Goal: Task Accomplishment & Management: Complete application form

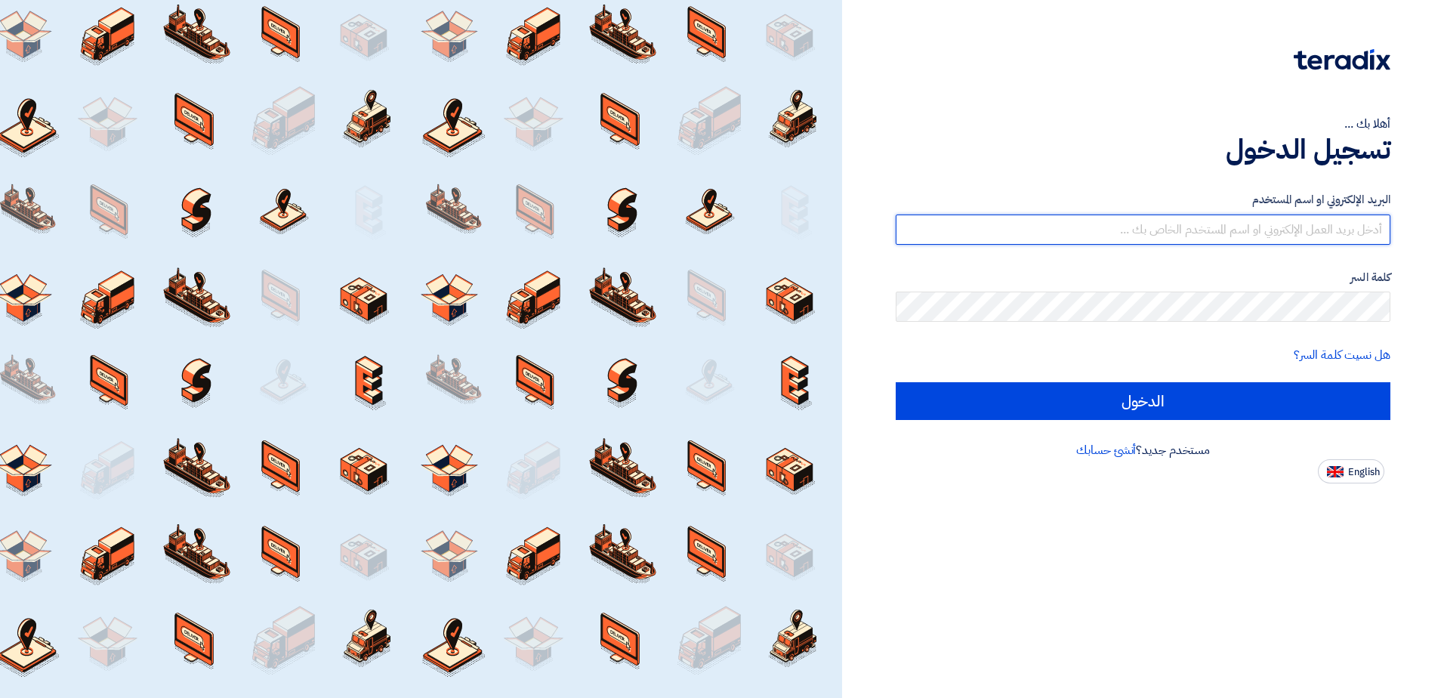
click at [1216, 233] on input "text" at bounding box center [1143, 230] width 495 height 30
type input "[EMAIL_ADDRESS][DOMAIN_NAME]"
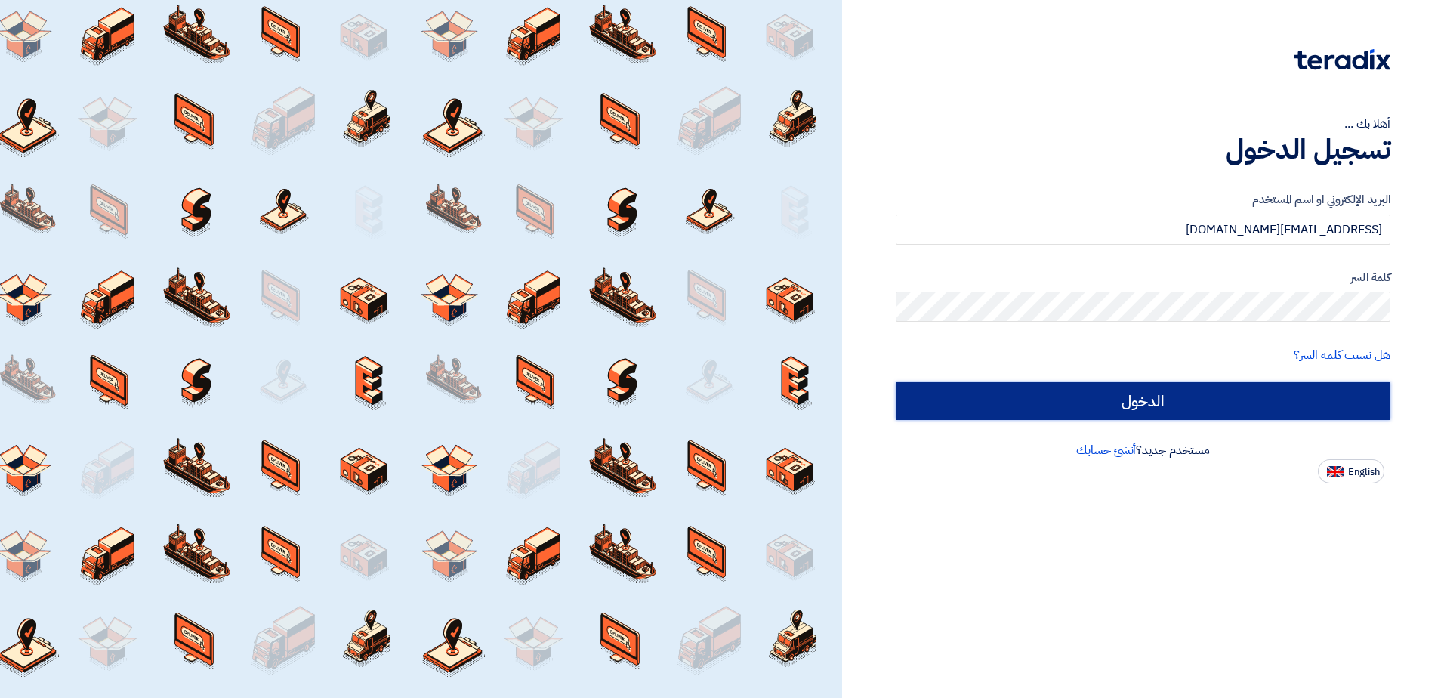
click at [1067, 400] on input "الدخول" at bounding box center [1143, 401] width 495 height 38
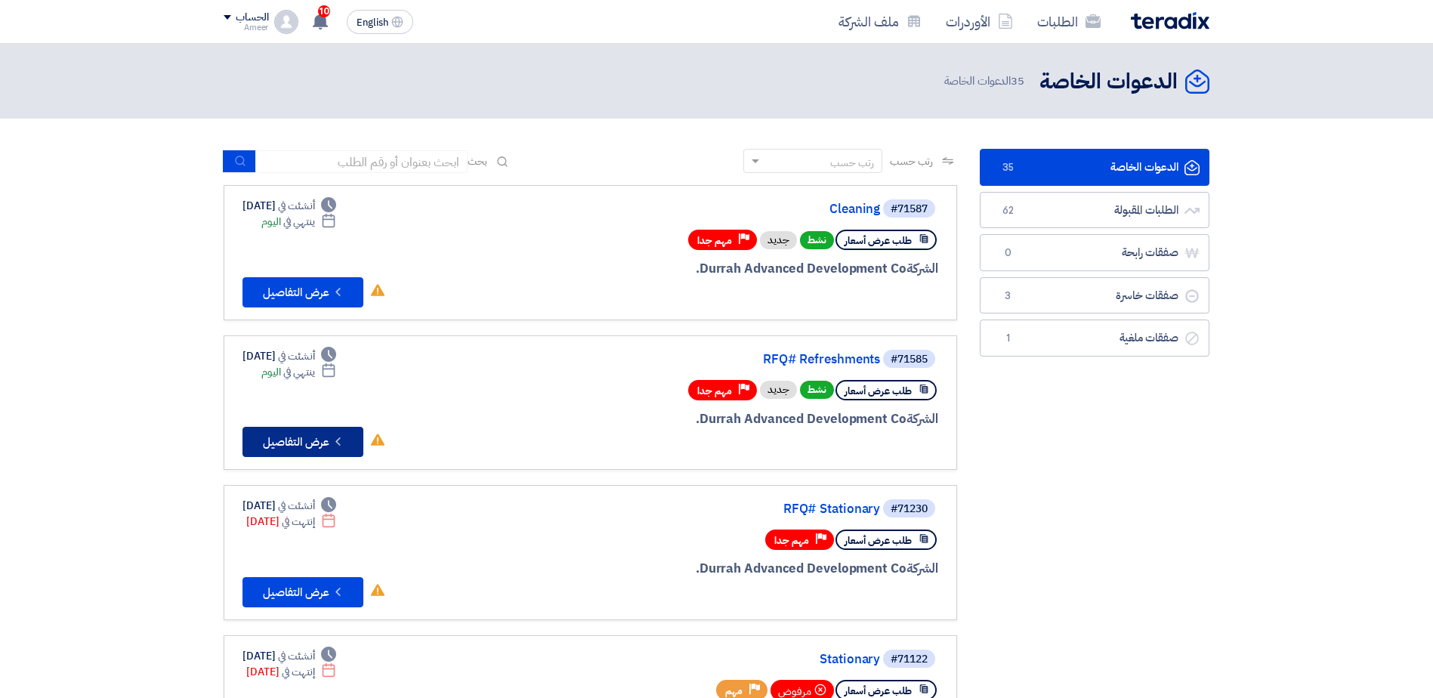
click at [308, 440] on button "Check details عرض التفاصيل" at bounding box center [302, 442] width 121 height 30
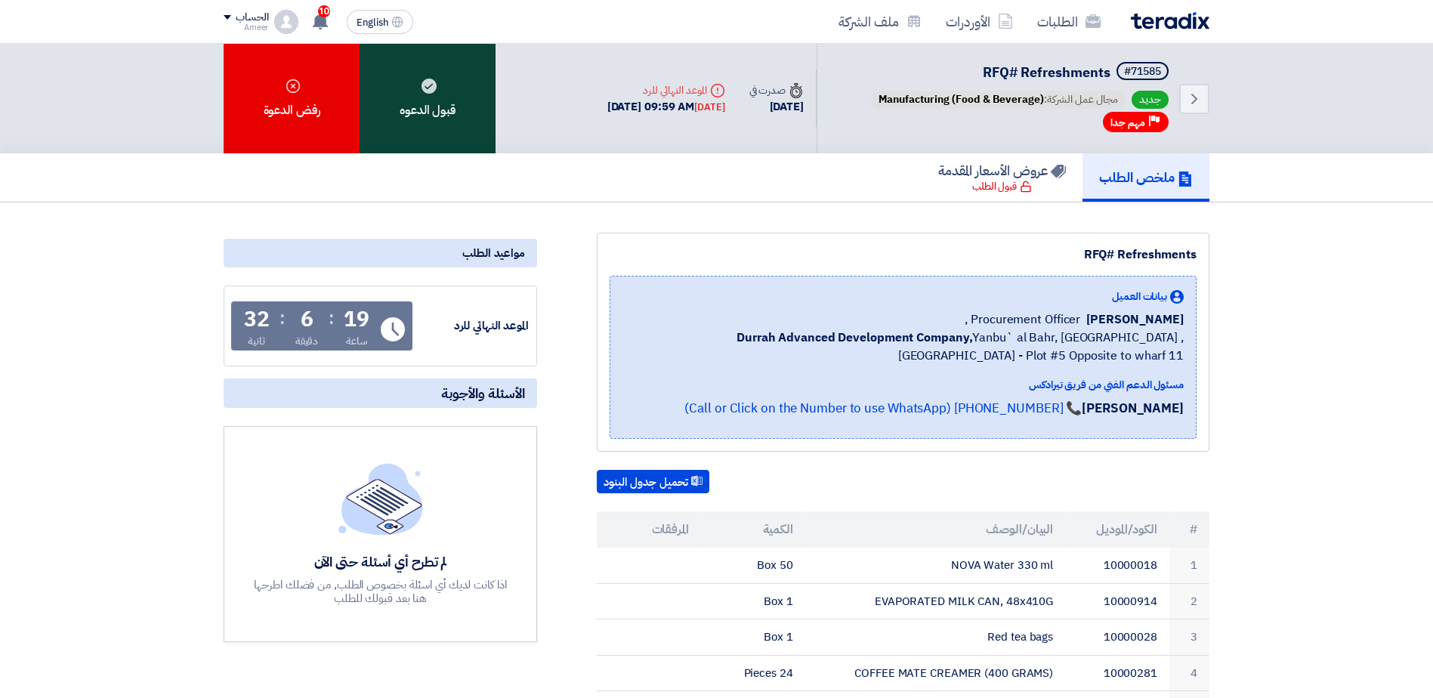
click at [437, 106] on div "قبول الدعوه" at bounding box center [428, 99] width 136 height 110
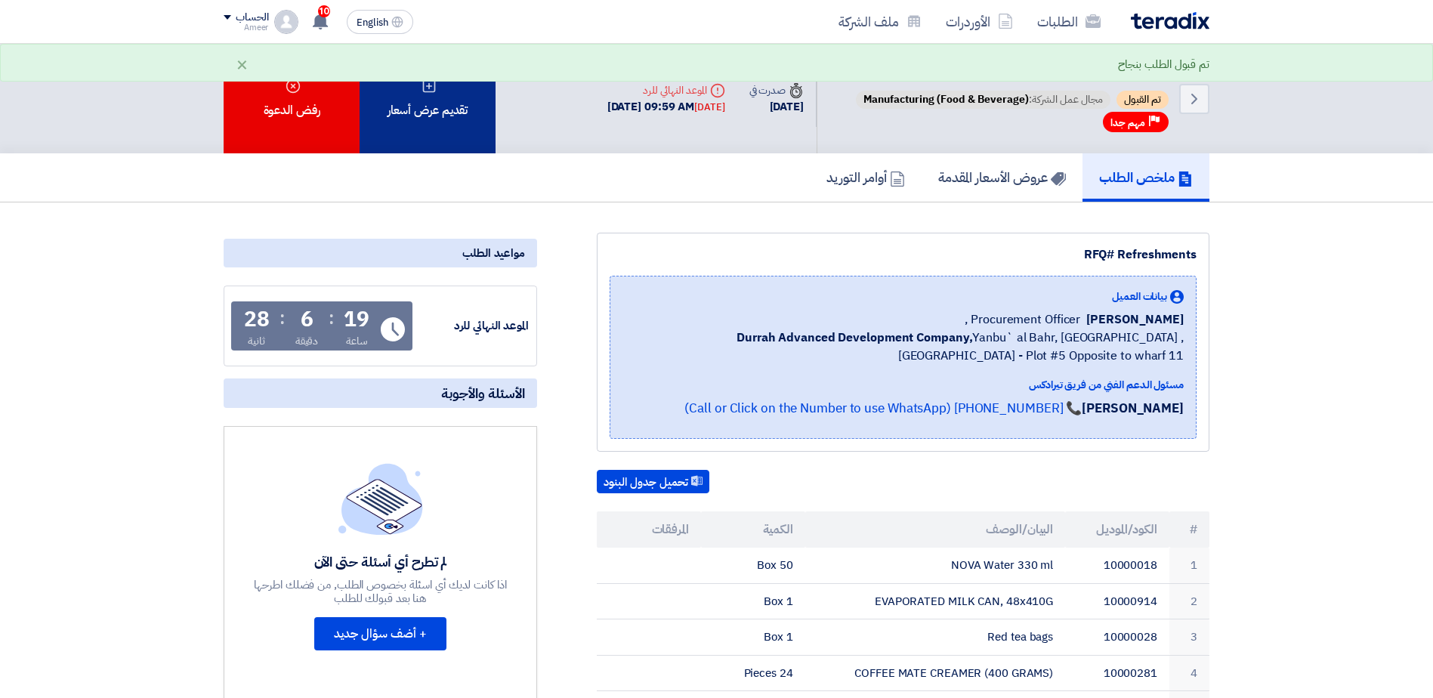
drag, startPoint x: 437, startPoint y: 106, endPoint x: 423, endPoint y: 102, distance: 14.1
click at [423, 102] on div "تقديم عرض أسعار" at bounding box center [428, 99] width 136 height 110
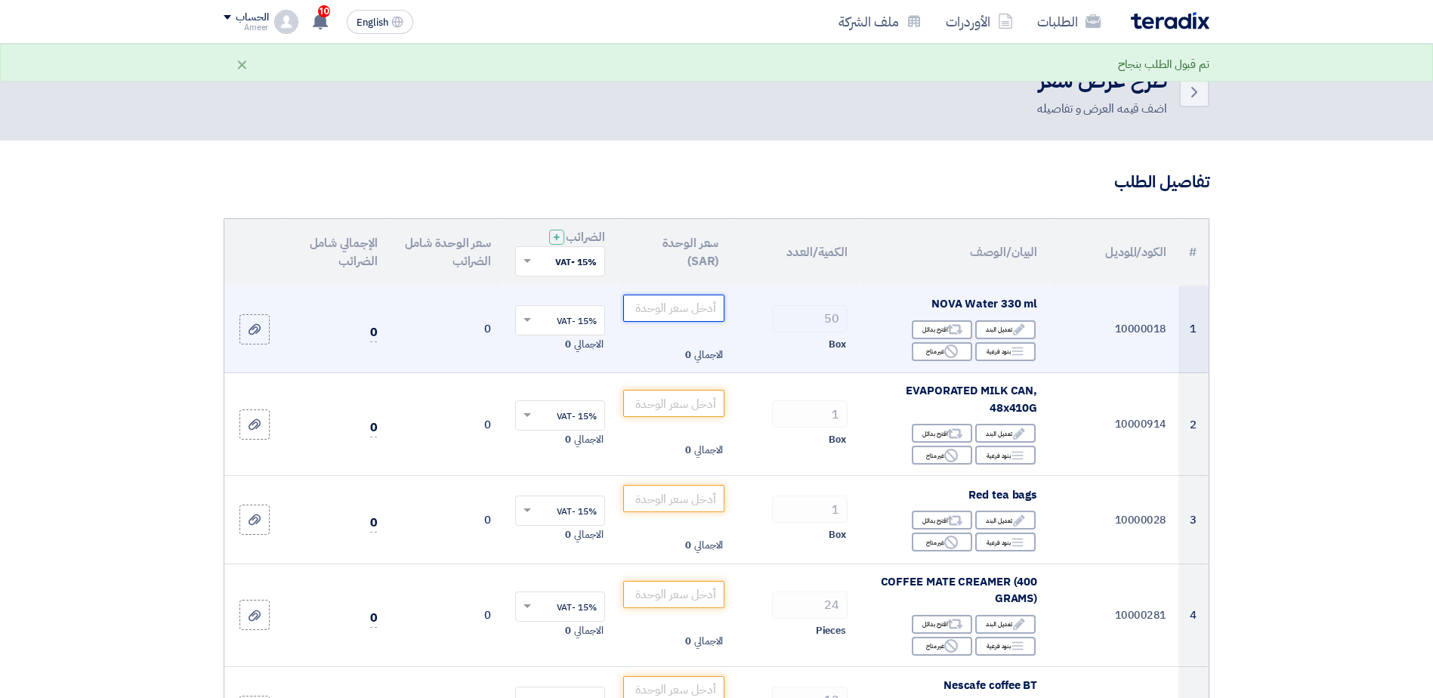
click at [682, 308] on input "number" at bounding box center [674, 308] width 102 height 27
type input "17"
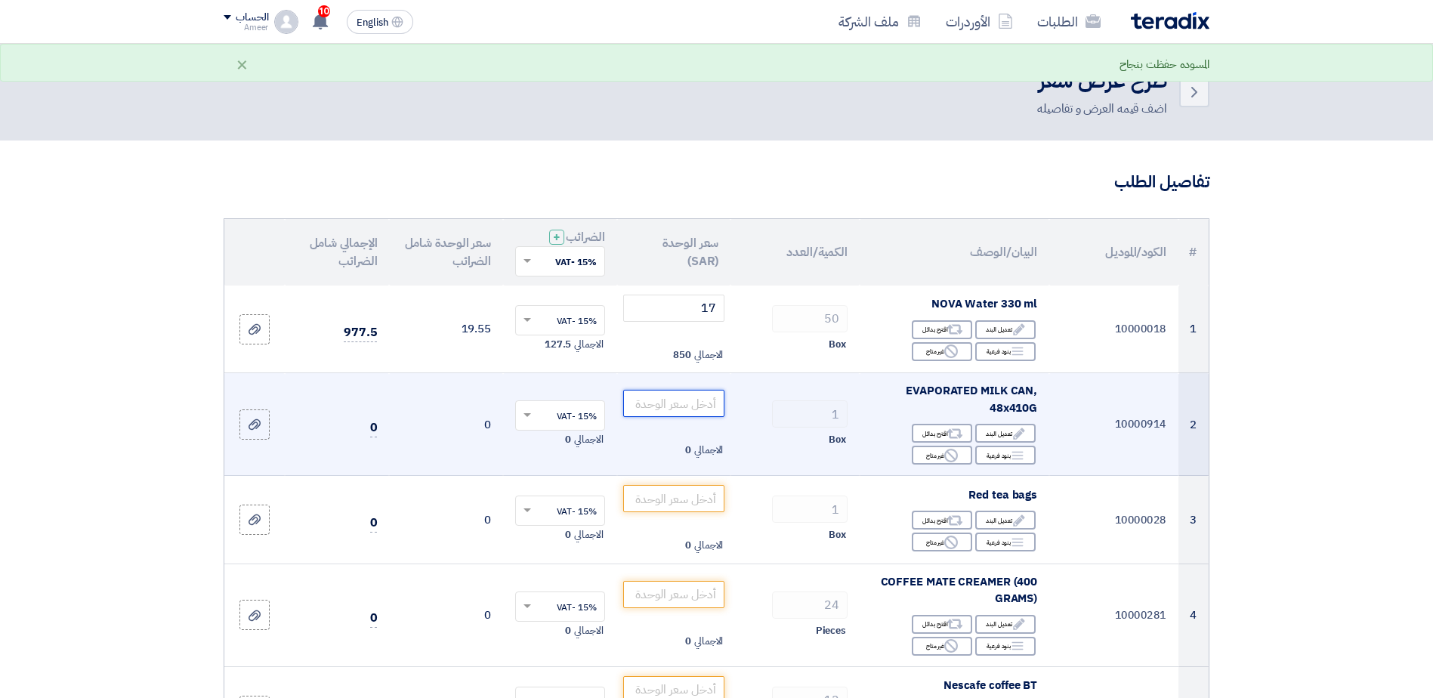
click at [681, 406] on input "number" at bounding box center [674, 403] width 102 height 27
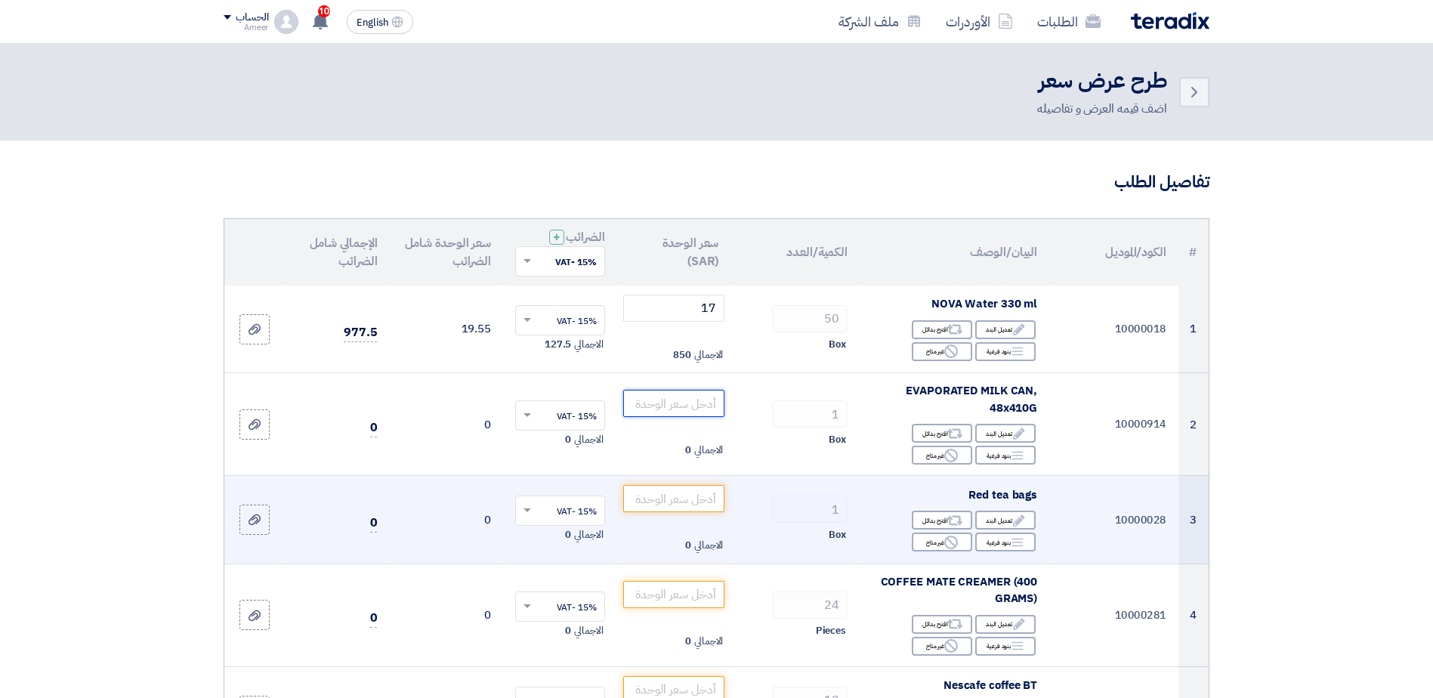
scroll to position [76, 0]
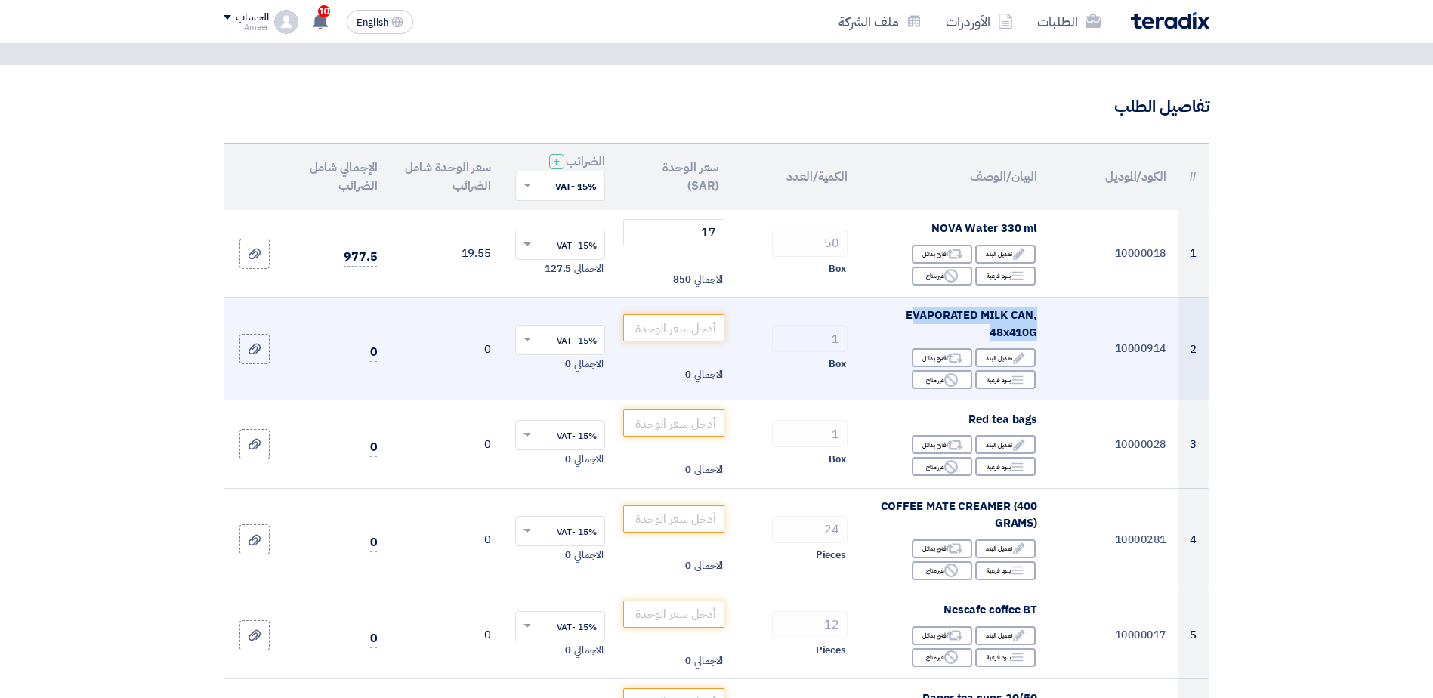
drag, startPoint x: 982, startPoint y: 328, endPoint x: 911, endPoint y: 316, distance: 72.0
click at [911, 316] on div "EVAPORATED MILK CAN, 48x410G" at bounding box center [954, 324] width 165 height 34
copy span "VAPORATED MILK CAN, 48x410G"
click at [687, 329] on input "number" at bounding box center [674, 327] width 102 height 27
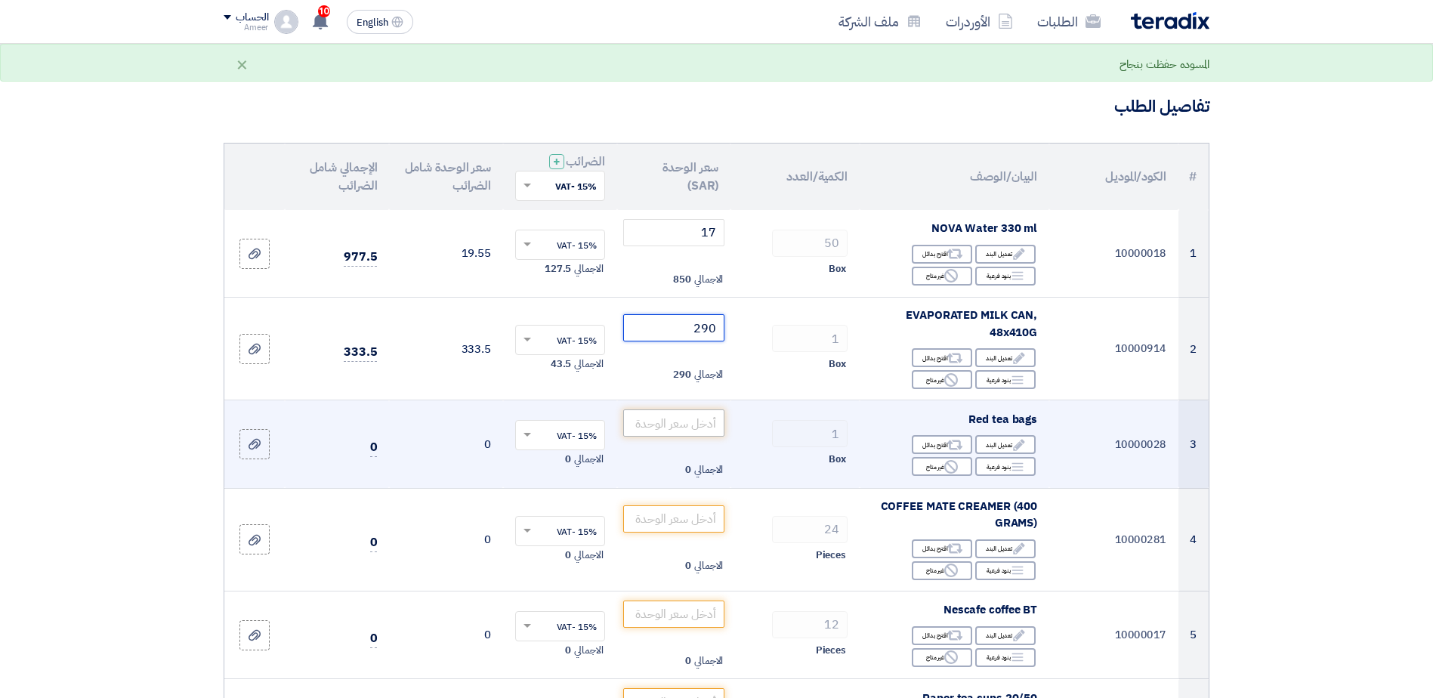
type input "290"
click at [681, 422] on input "number" at bounding box center [674, 422] width 102 height 27
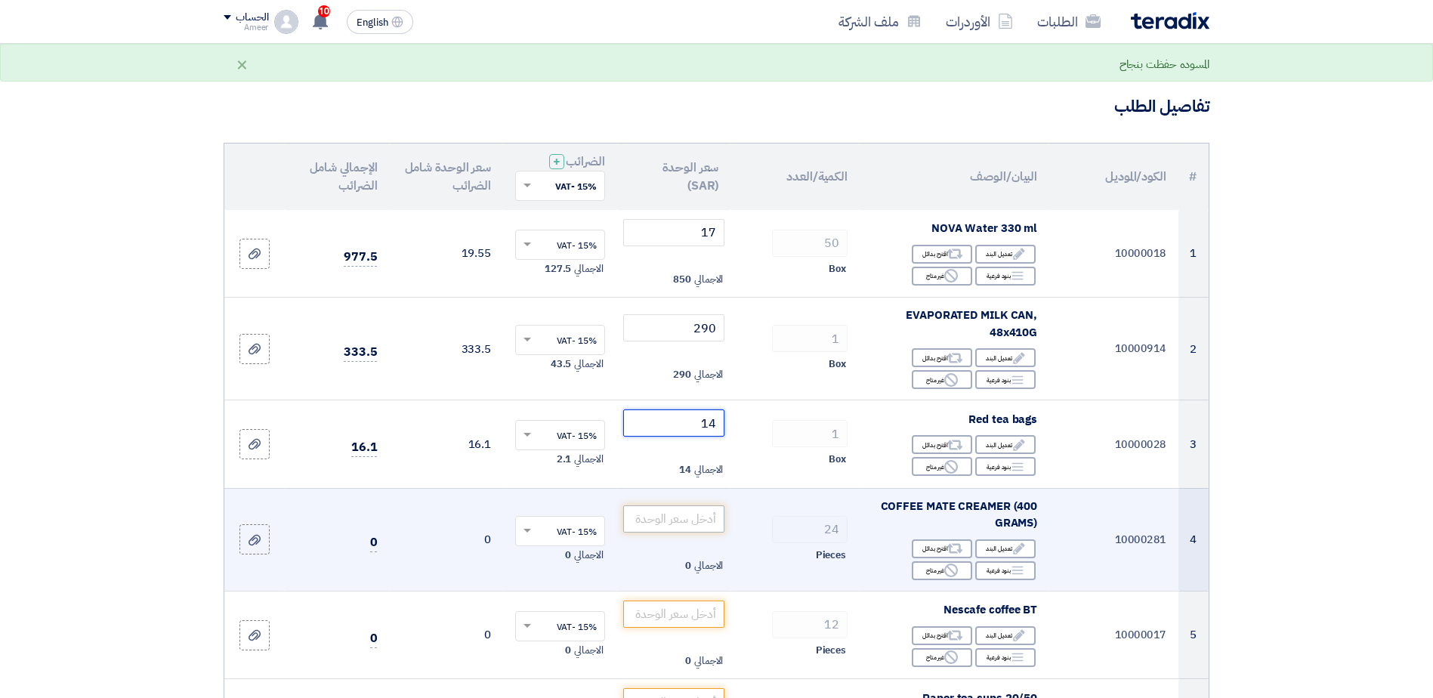
type input "14"
click at [689, 520] on input "number" at bounding box center [674, 518] width 102 height 27
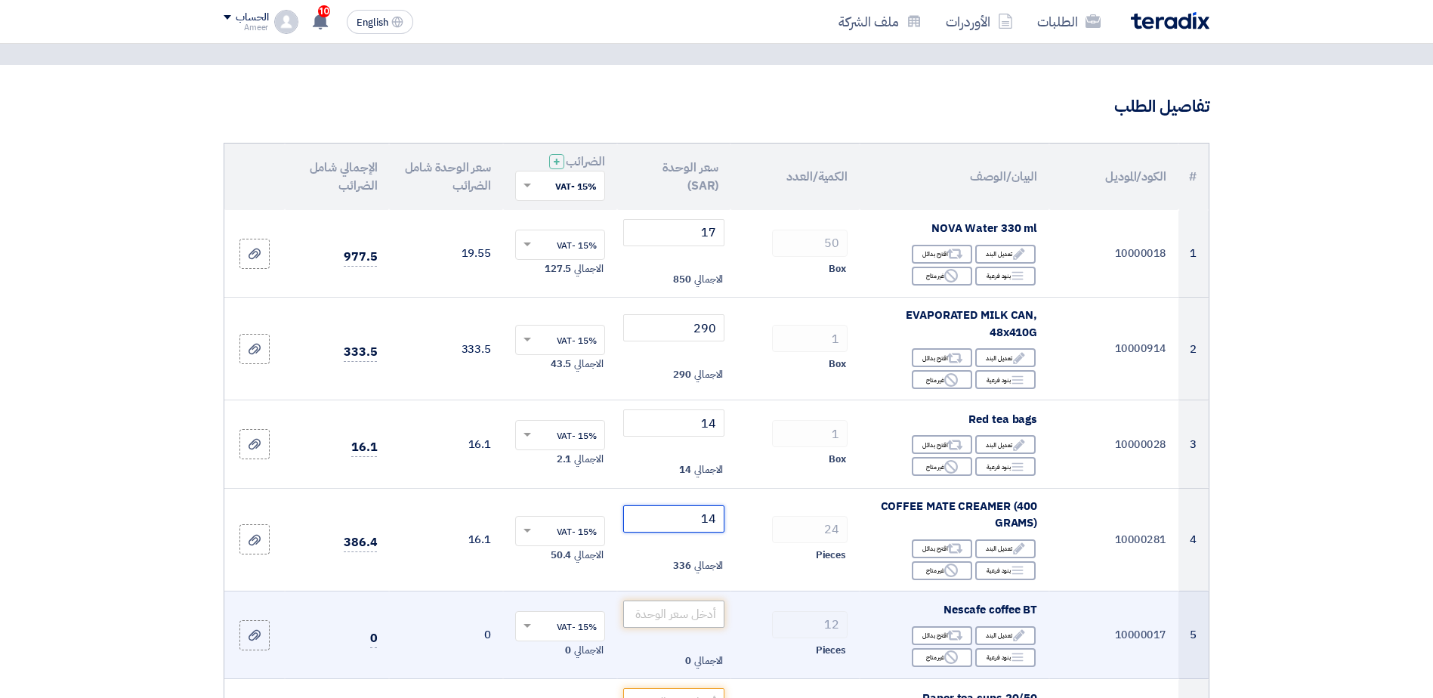
type input "14"
click at [696, 619] on input "number" at bounding box center [674, 614] width 102 height 27
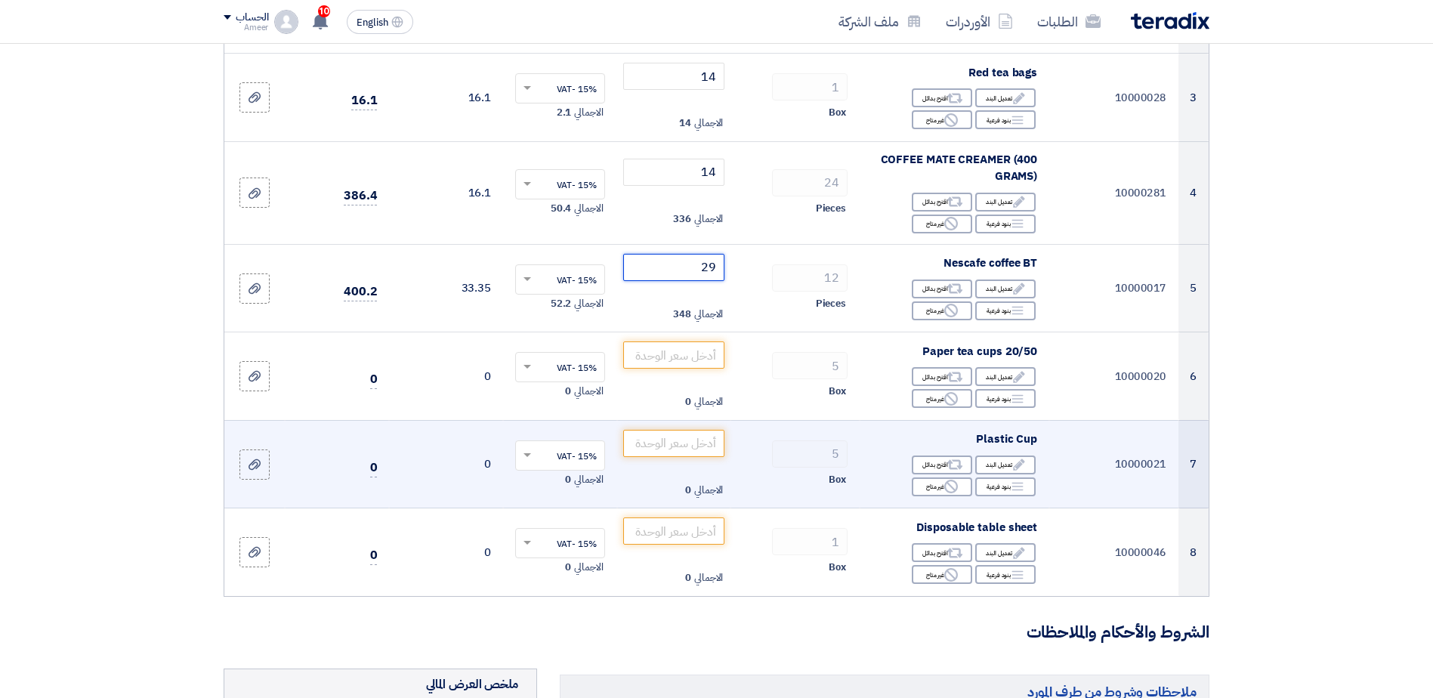
scroll to position [453, 0]
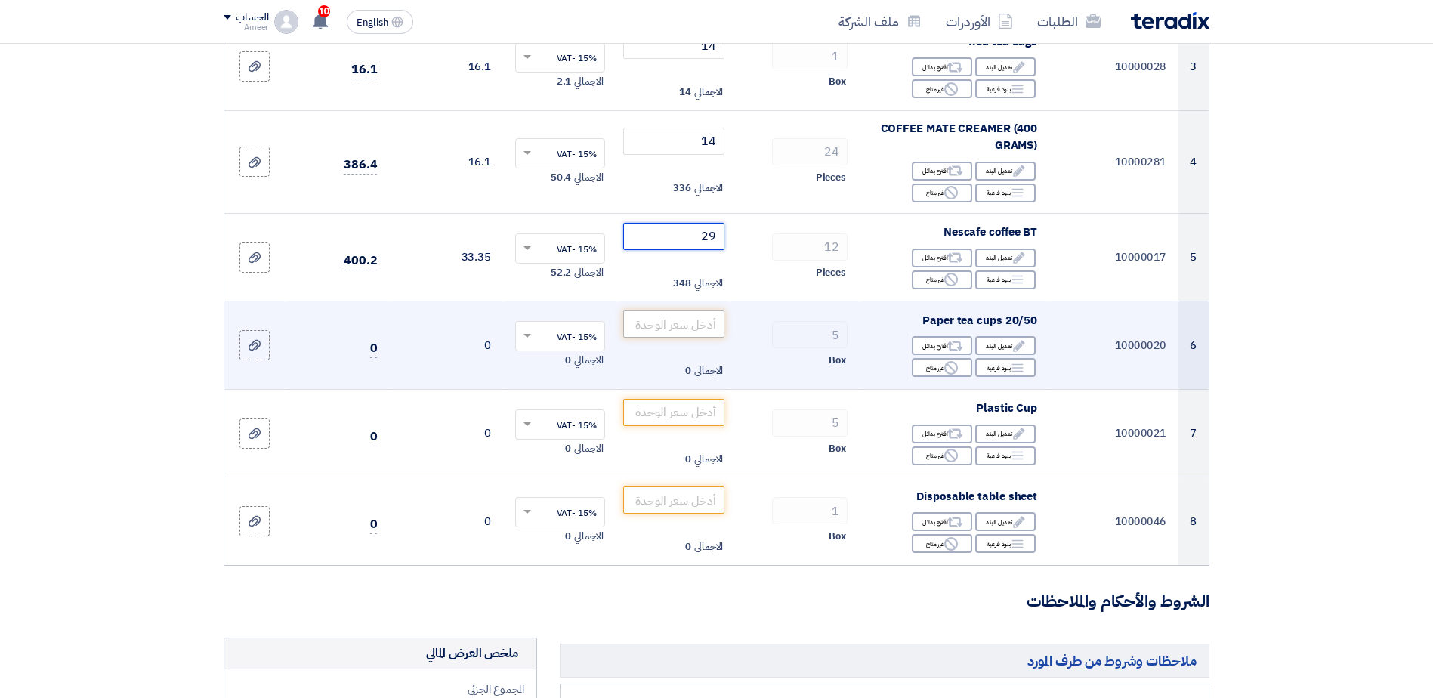
type input "29"
click at [693, 322] on input "number" at bounding box center [674, 323] width 102 height 27
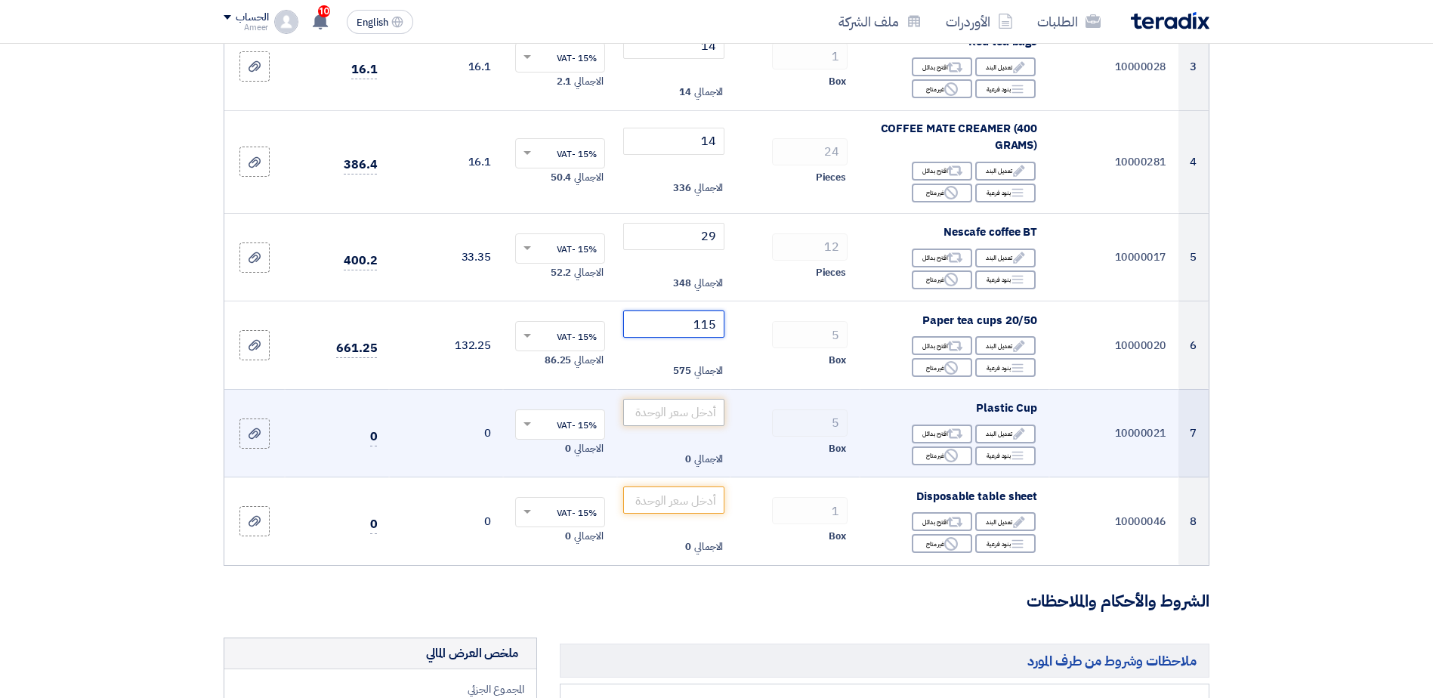
type input "115"
click at [691, 417] on input "number" at bounding box center [674, 412] width 102 height 27
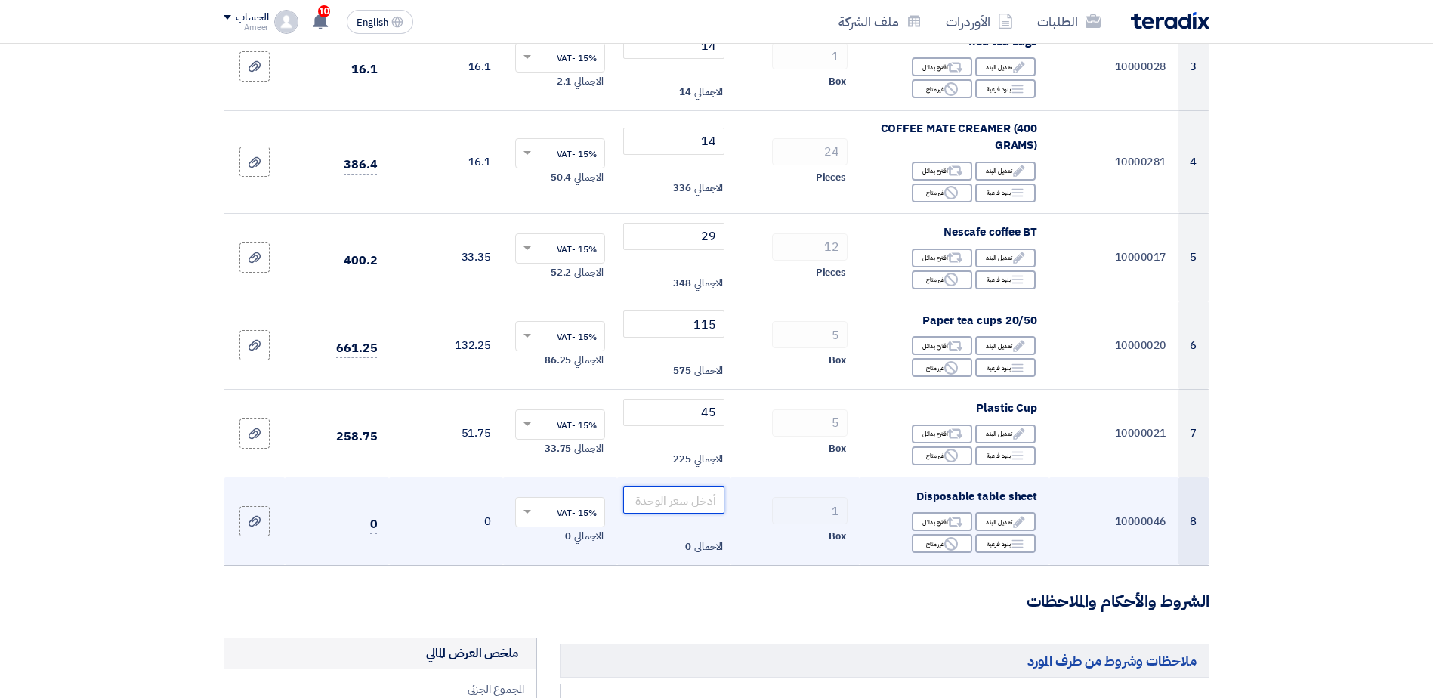
click at [685, 498] on input "number" at bounding box center [674, 500] width 102 height 27
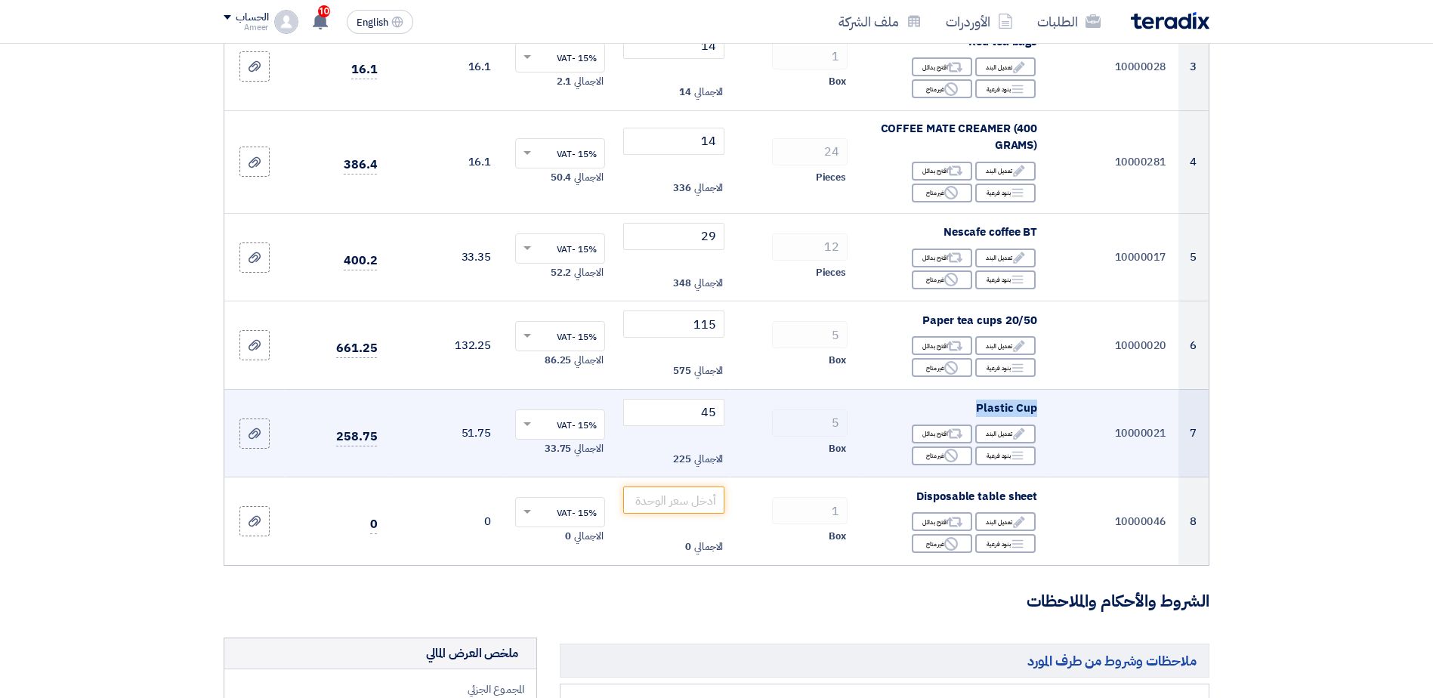
drag, startPoint x: 1036, startPoint y: 409, endPoint x: 967, endPoint y: 406, distance: 69.5
click at [967, 406] on div "Plastic Cup" at bounding box center [954, 408] width 165 height 17
copy span "Plastic Cup"
drag, startPoint x: 685, startPoint y: 412, endPoint x: 810, endPoint y: 396, distance: 125.7
click at [810, 396] on tr "7 10000021 Plastic Cup Edit تعديل البند Alternative اقترح بدائل Breakdown Rejec…" at bounding box center [716, 433] width 984 height 88
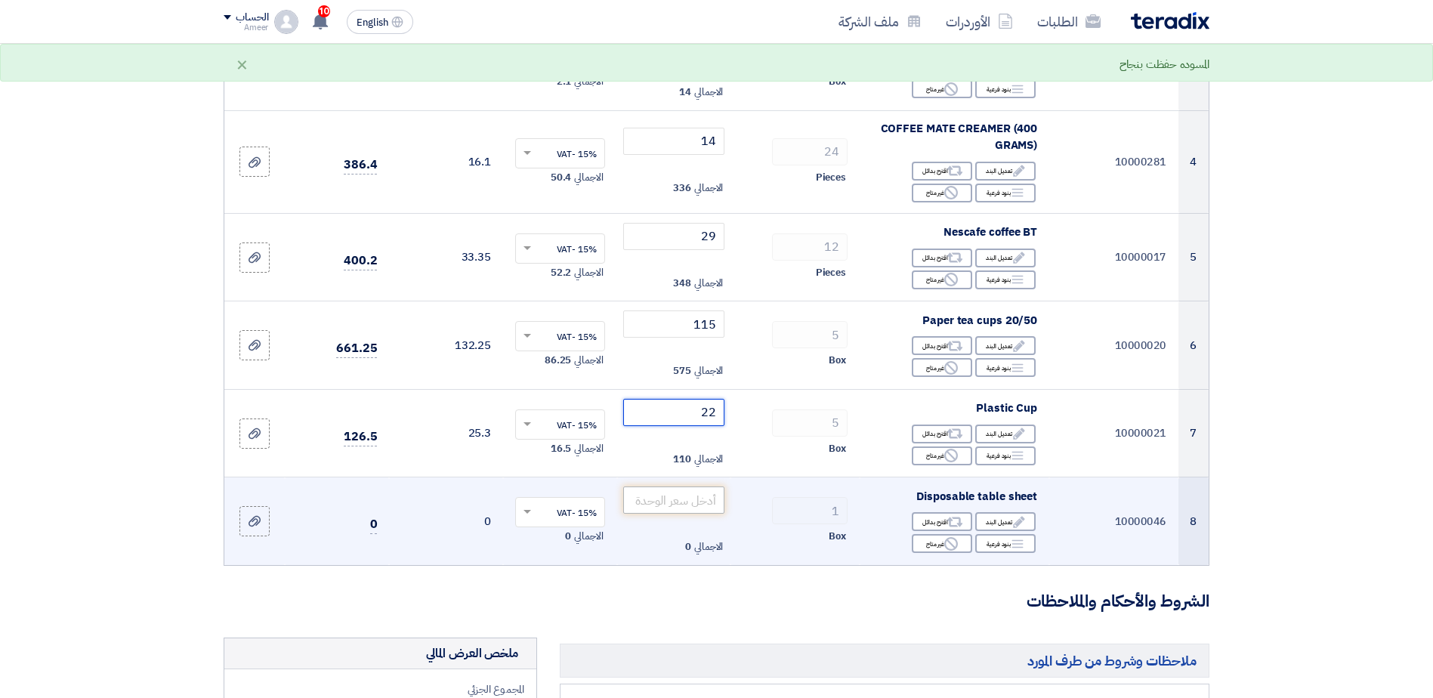
type input "22"
click at [707, 496] on input "number" at bounding box center [674, 500] width 102 height 27
drag, startPoint x: 1036, startPoint y: 494, endPoint x: 916, endPoint y: 496, distance: 120.1
click at [916, 496] on div "Disposable table sheet" at bounding box center [954, 496] width 165 height 17
copy span "Disposable table sheet"
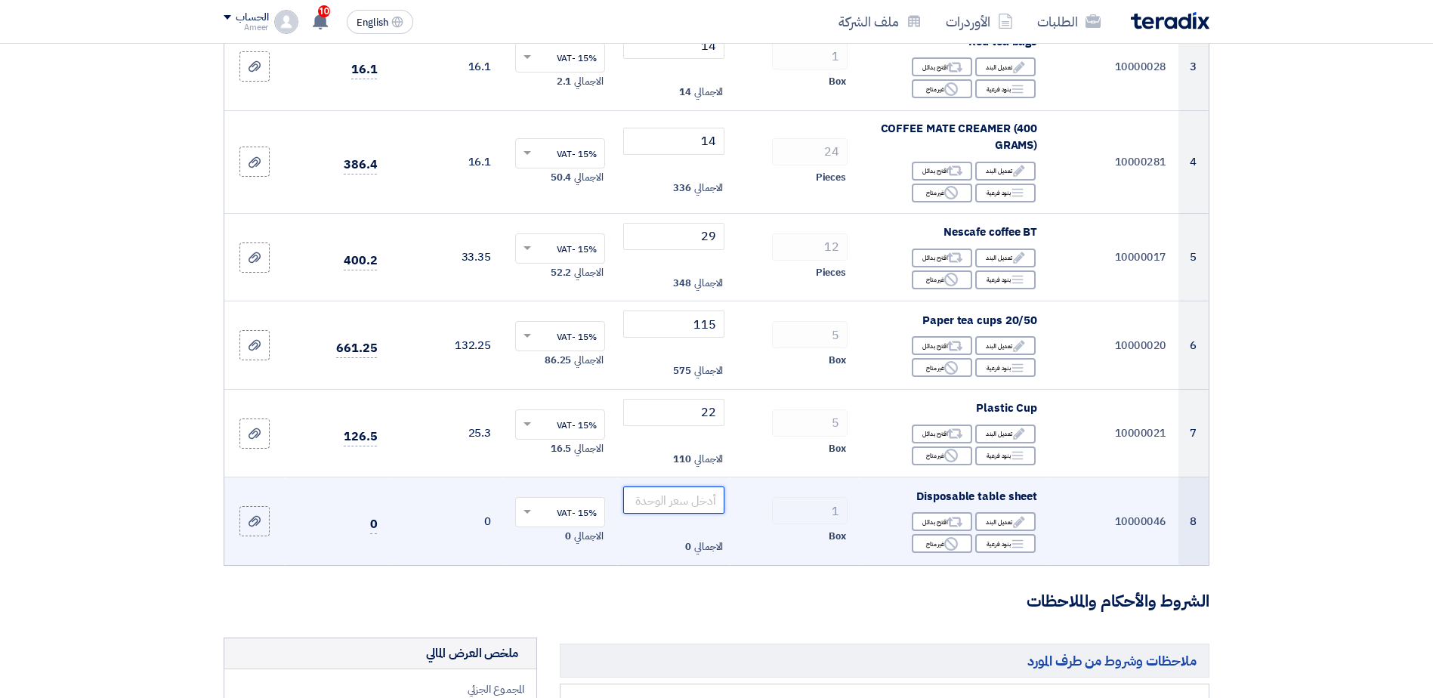
click at [693, 502] on input "number" at bounding box center [674, 500] width 102 height 27
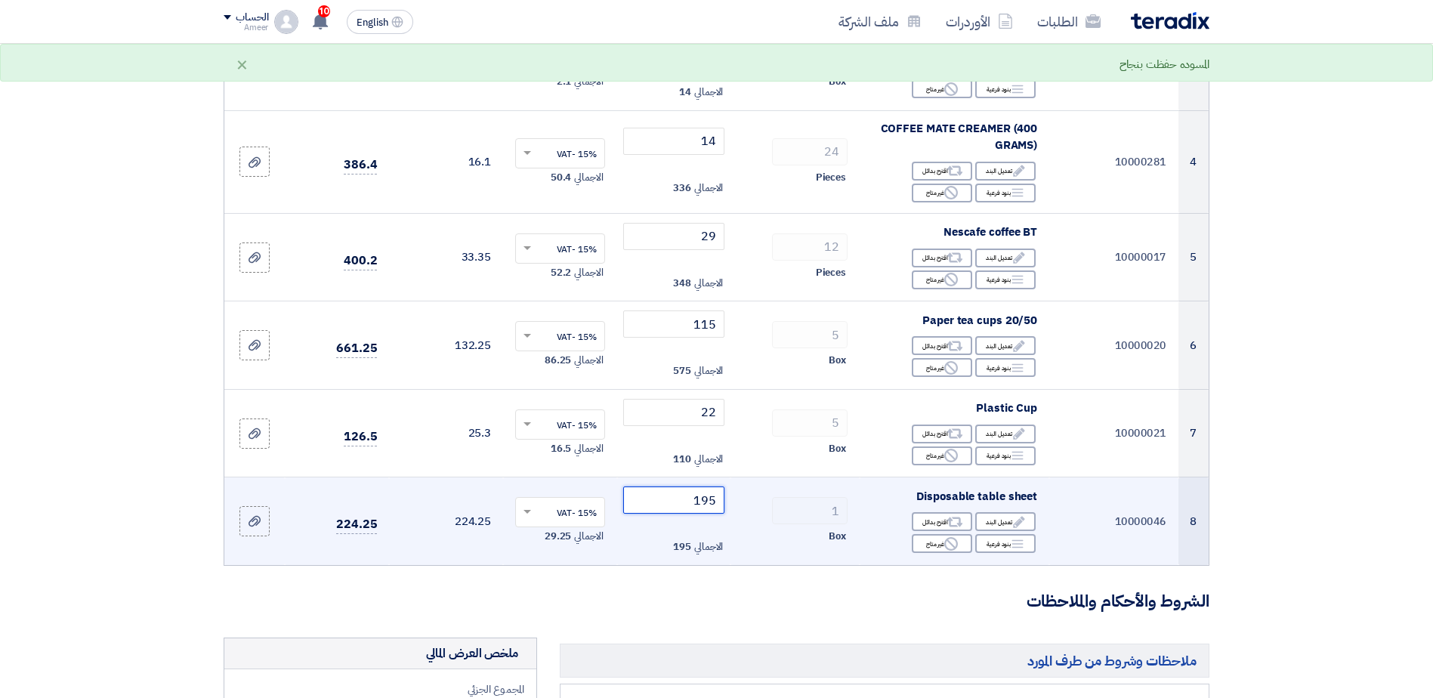
type input "195"
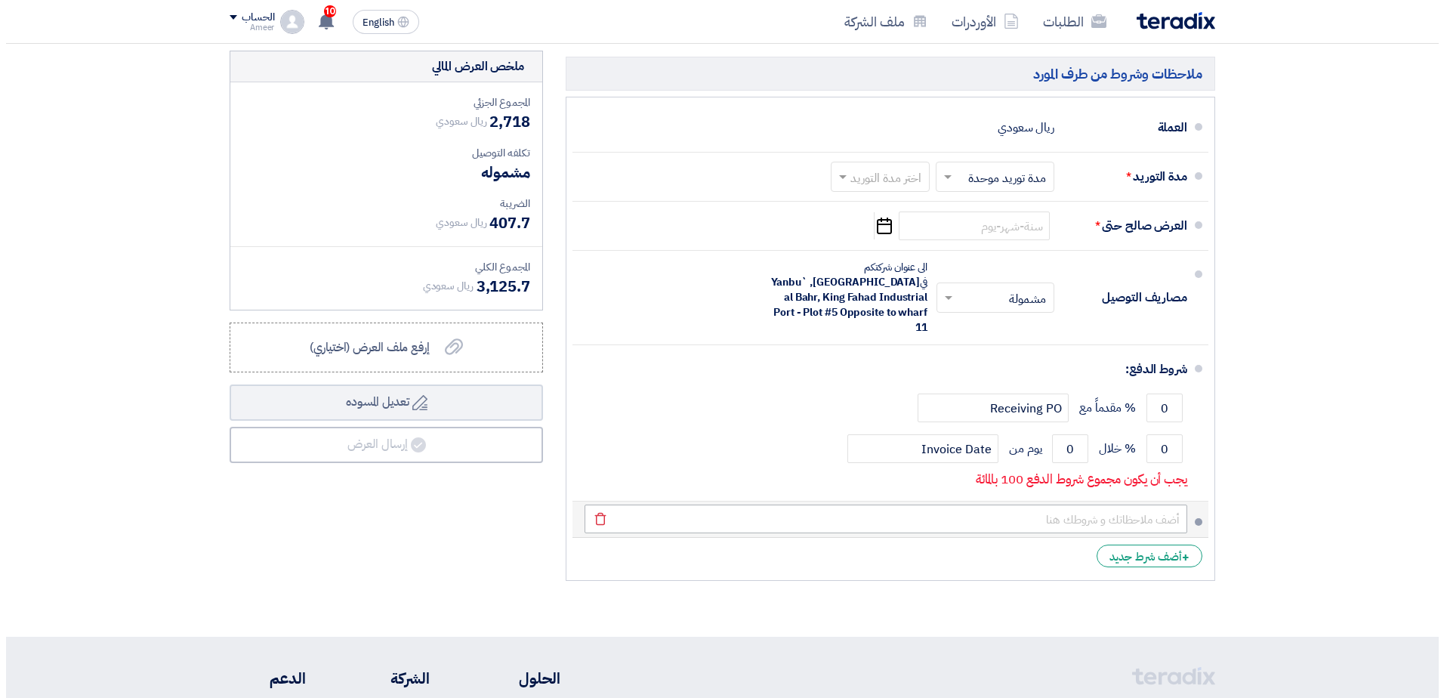
scroll to position [982, 0]
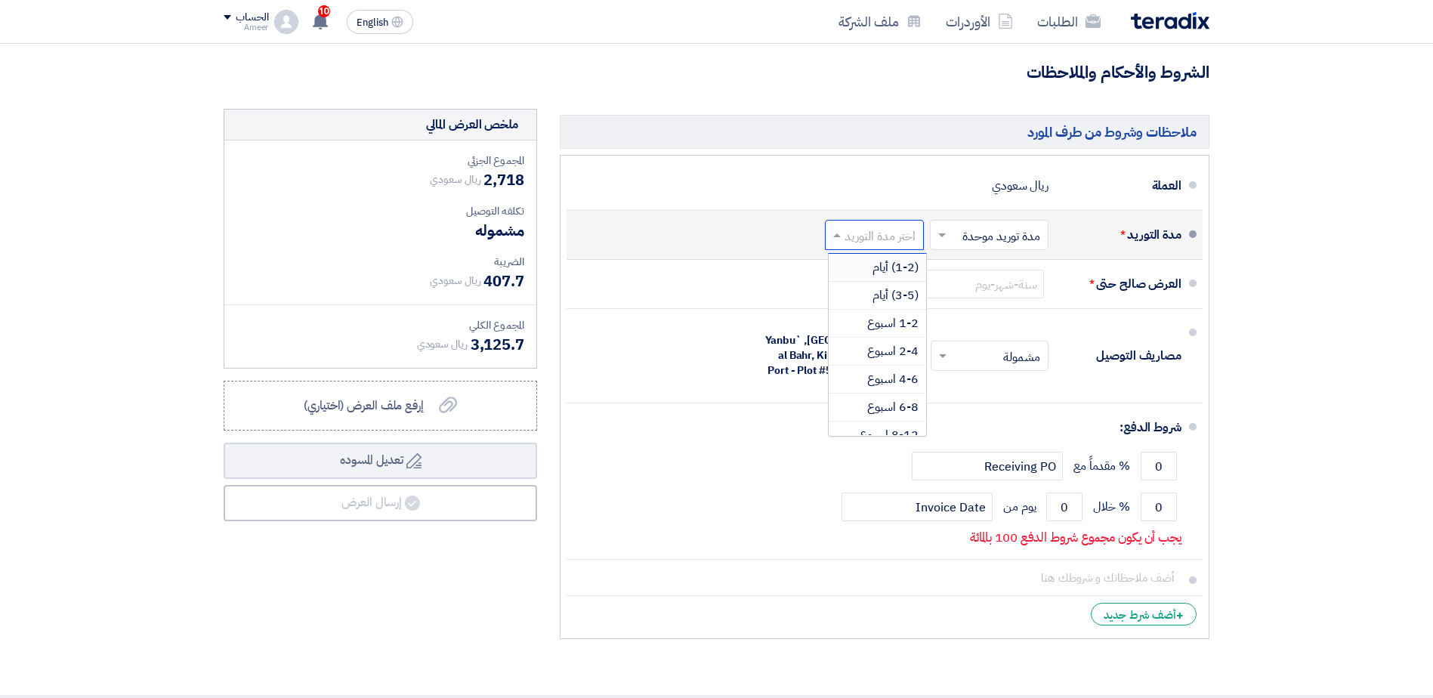
click at [906, 238] on input "text" at bounding box center [871, 237] width 91 height 22
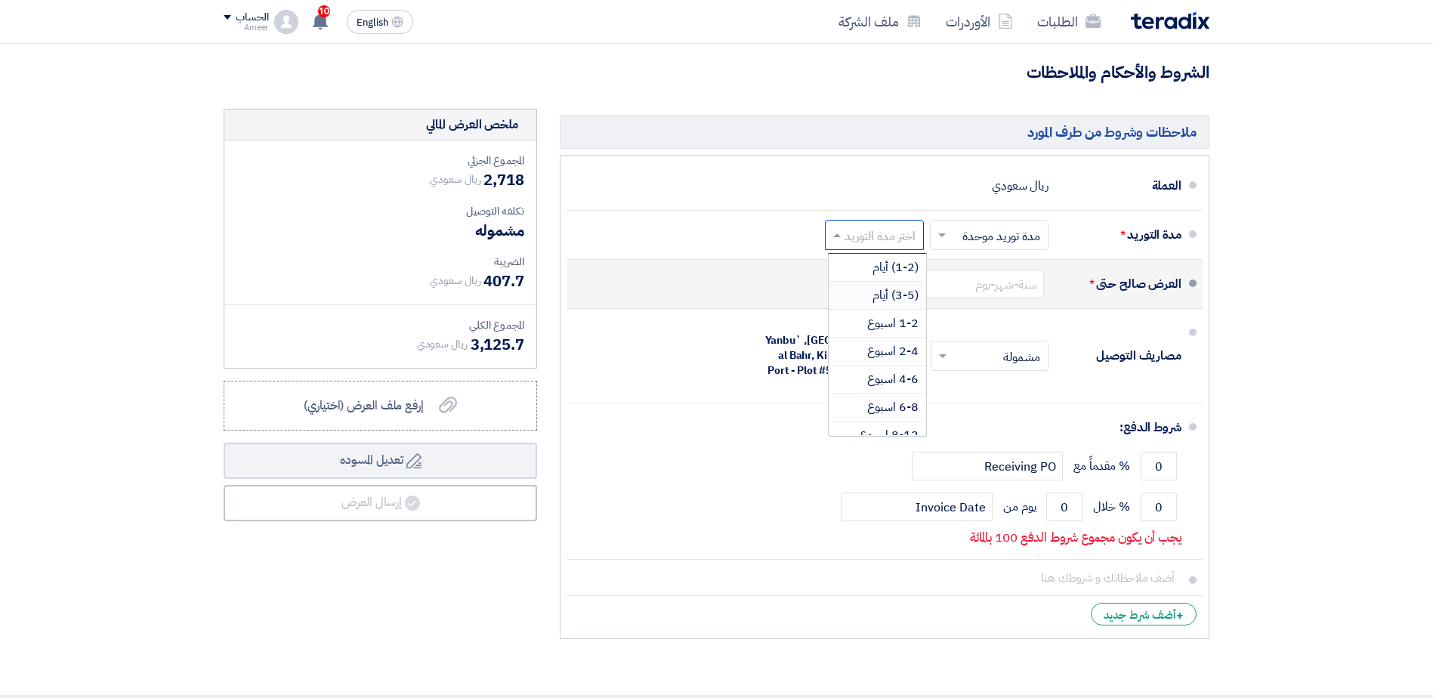
click at [892, 300] on span "(3-5) أيام" at bounding box center [896, 295] width 46 height 18
click at [993, 283] on input at bounding box center [968, 284] width 151 height 29
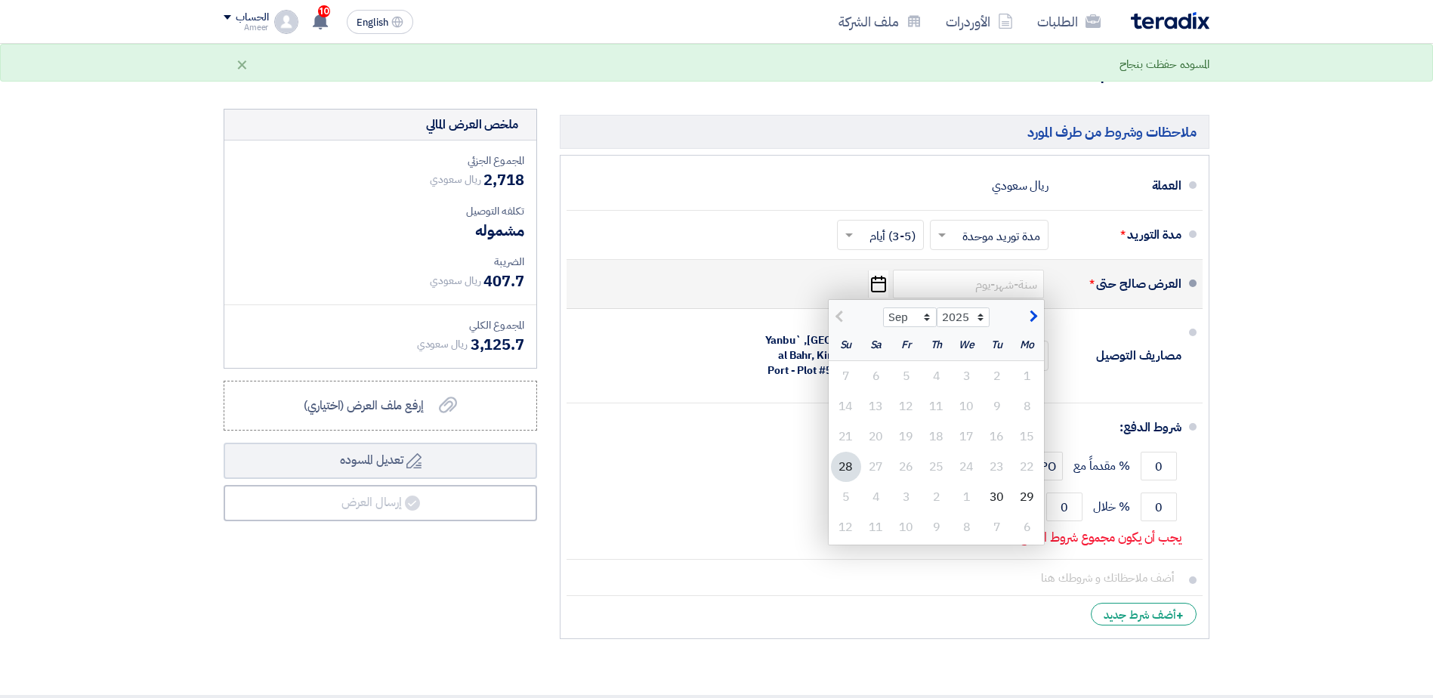
click at [1027, 315] on span "button" at bounding box center [1031, 316] width 8 height 17
select select "10"
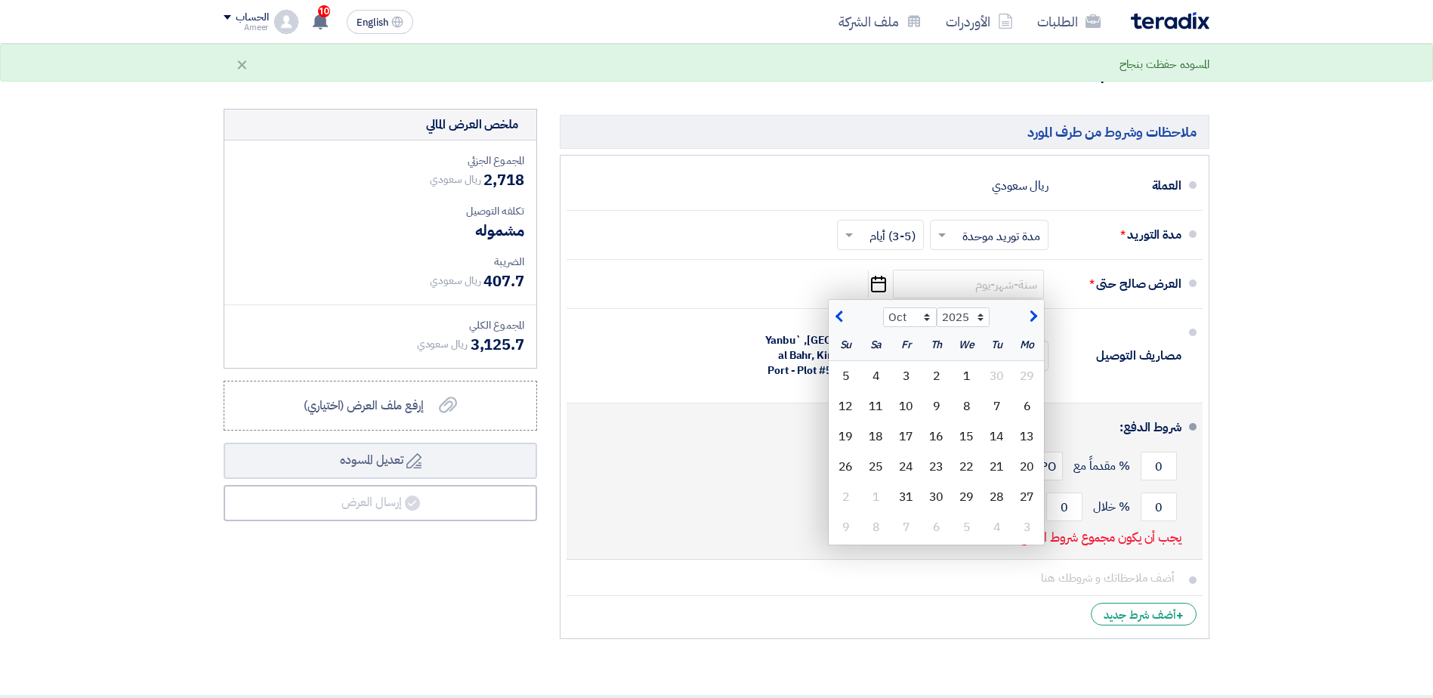
click at [910, 496] on div "31" at bounding box center [906, 497] width 30 height 30
type input "[DATE]"
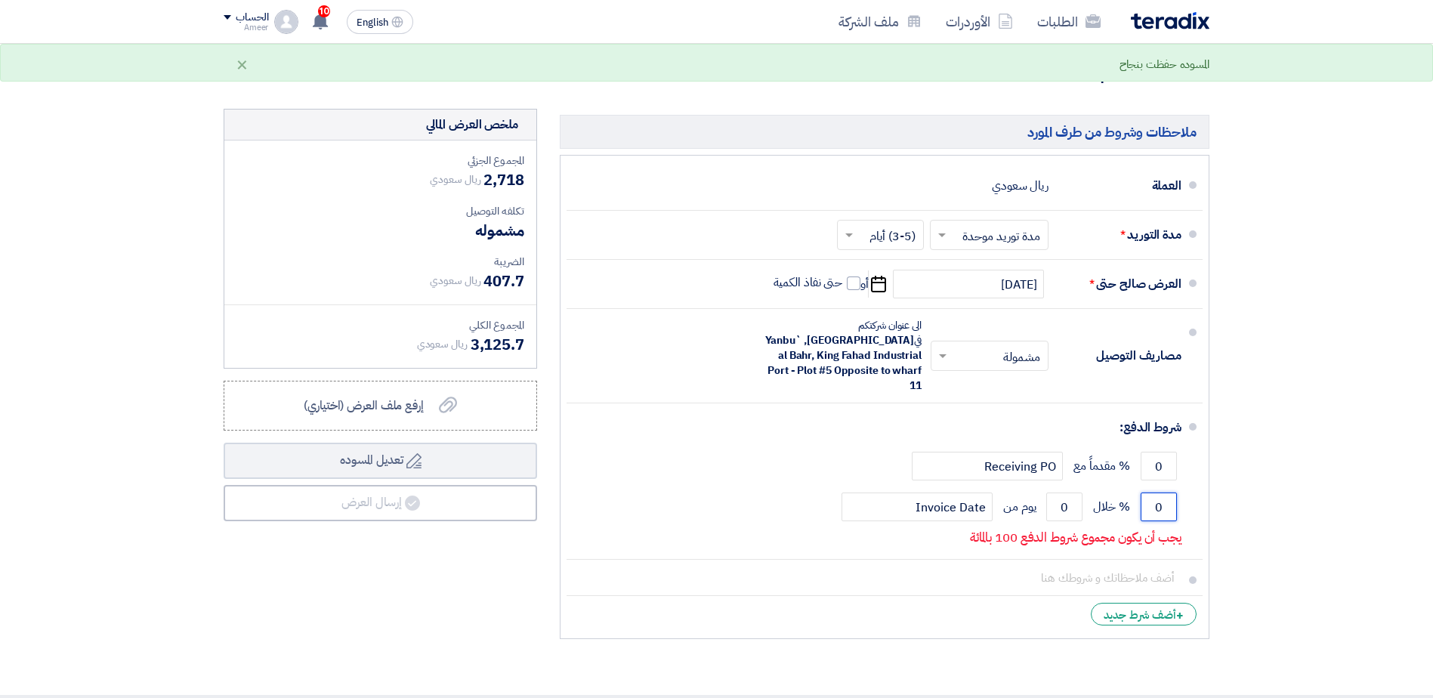
drag, startPoint x: 1151, startPoint y: 486, endPoint x: 1271, endPoint y: 468, distance: 121.5
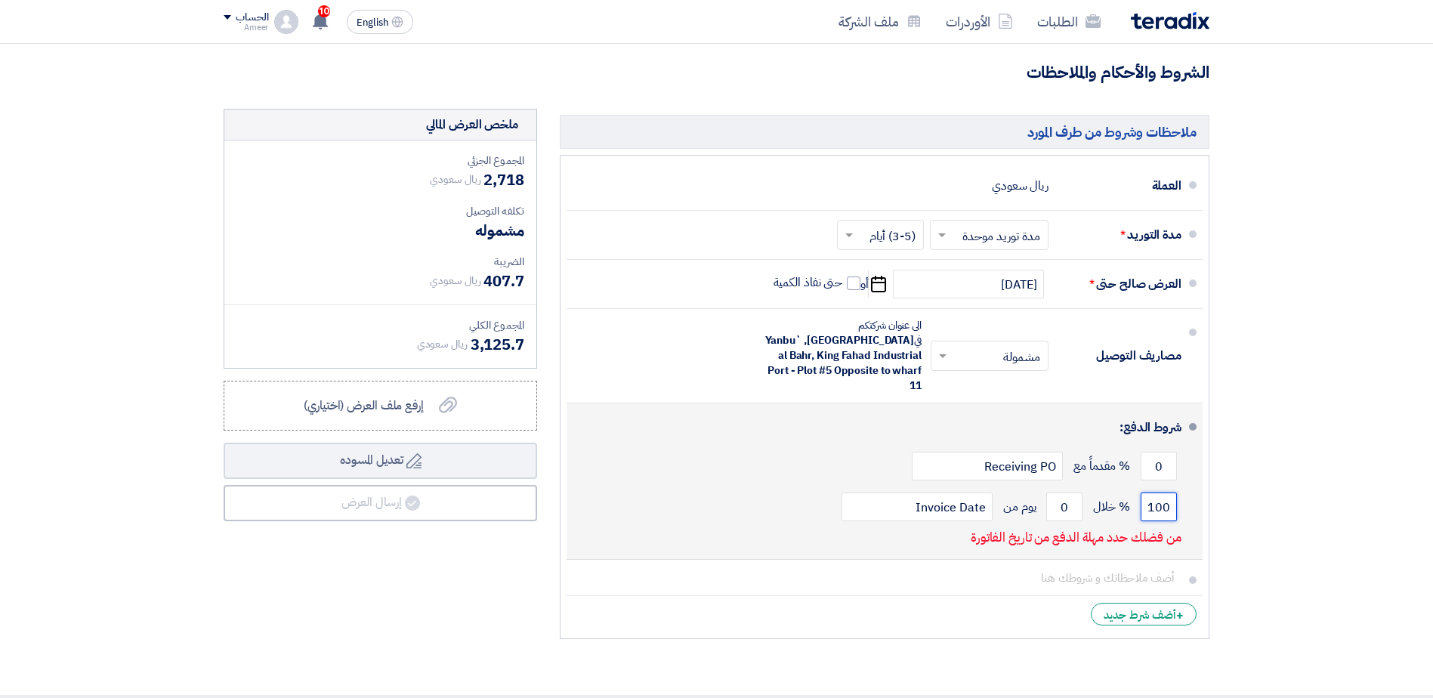
type input "100"
drag, startPoint x: 1102, startPoint y: 484, endPoint x: 1152, endPoint y: 482, distance: 49.9
click at [1152, 487] on div "100 % خلال 0 يوم من Invoice Date" at bounding box center [880, 507] width 603 height 41
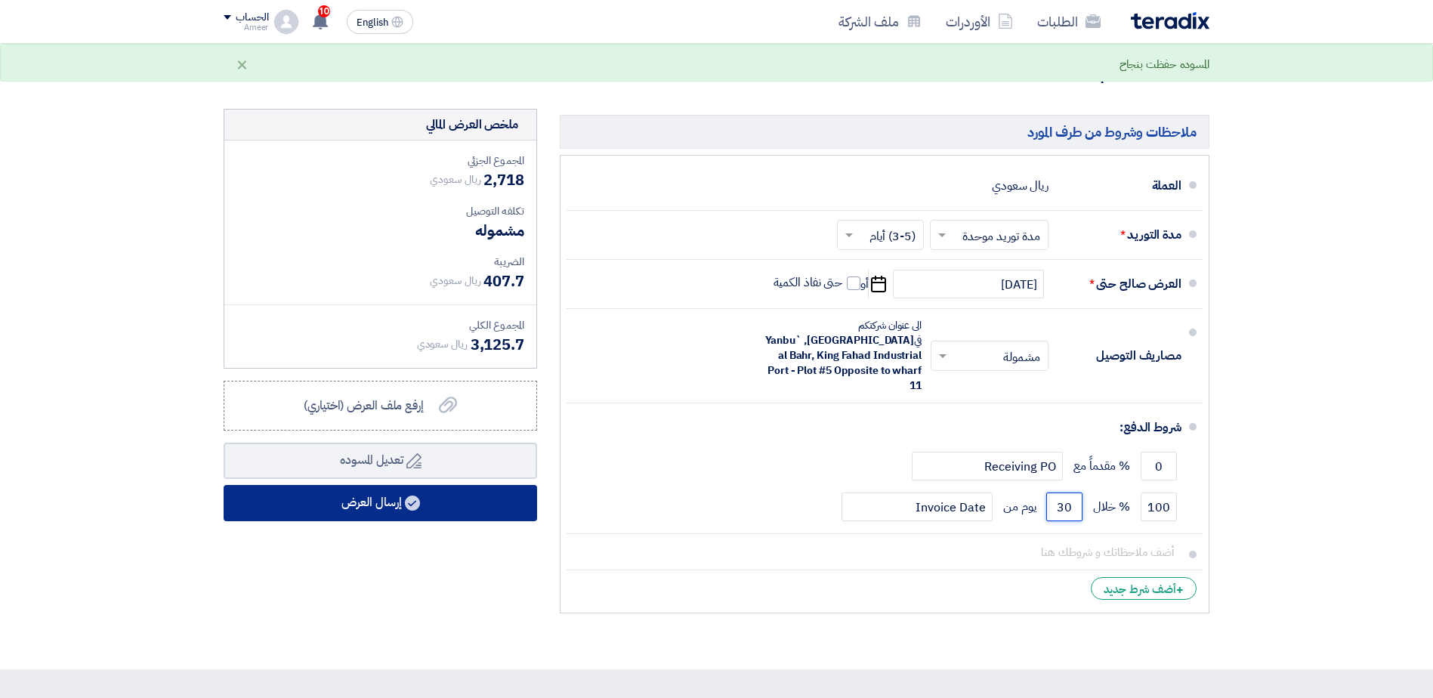
type input "30"
click at [394, 507] on button "إرسال العرض" at bounding box center [381, 503] width 314 height 36
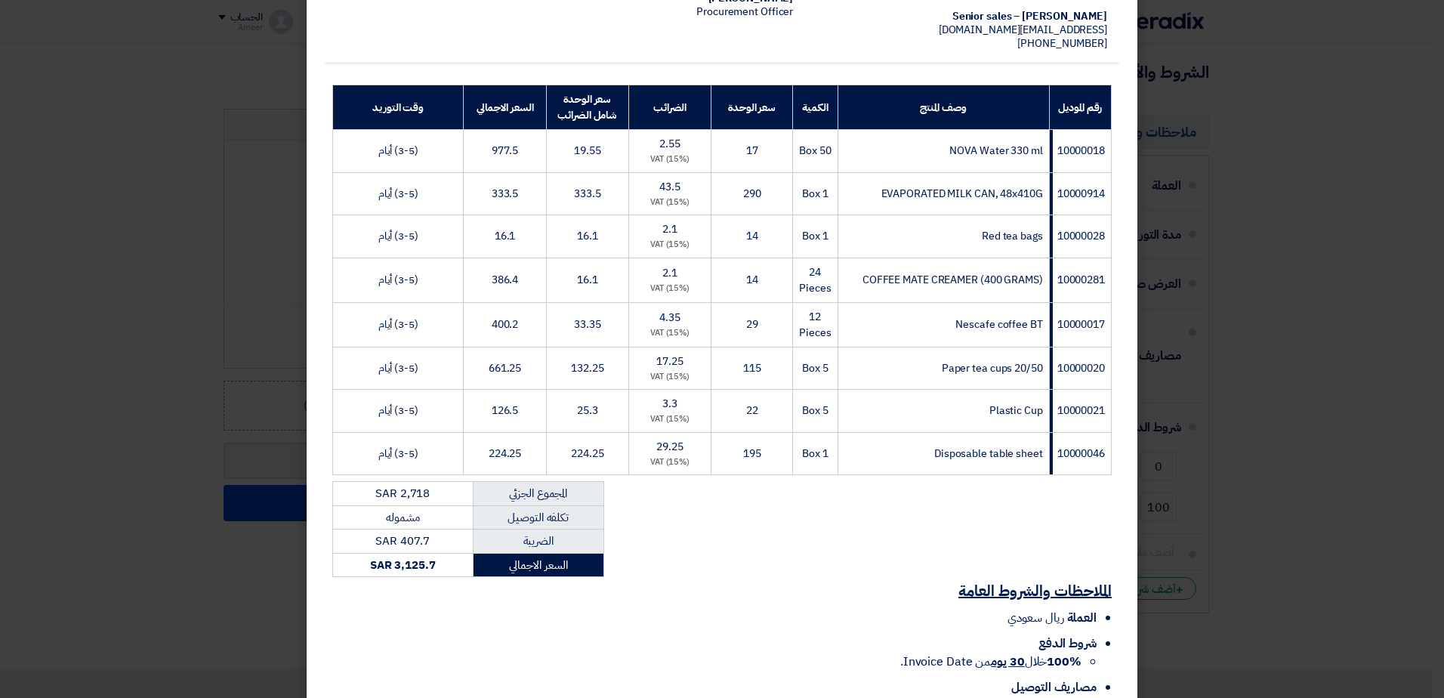
scroll to position [304, 0]
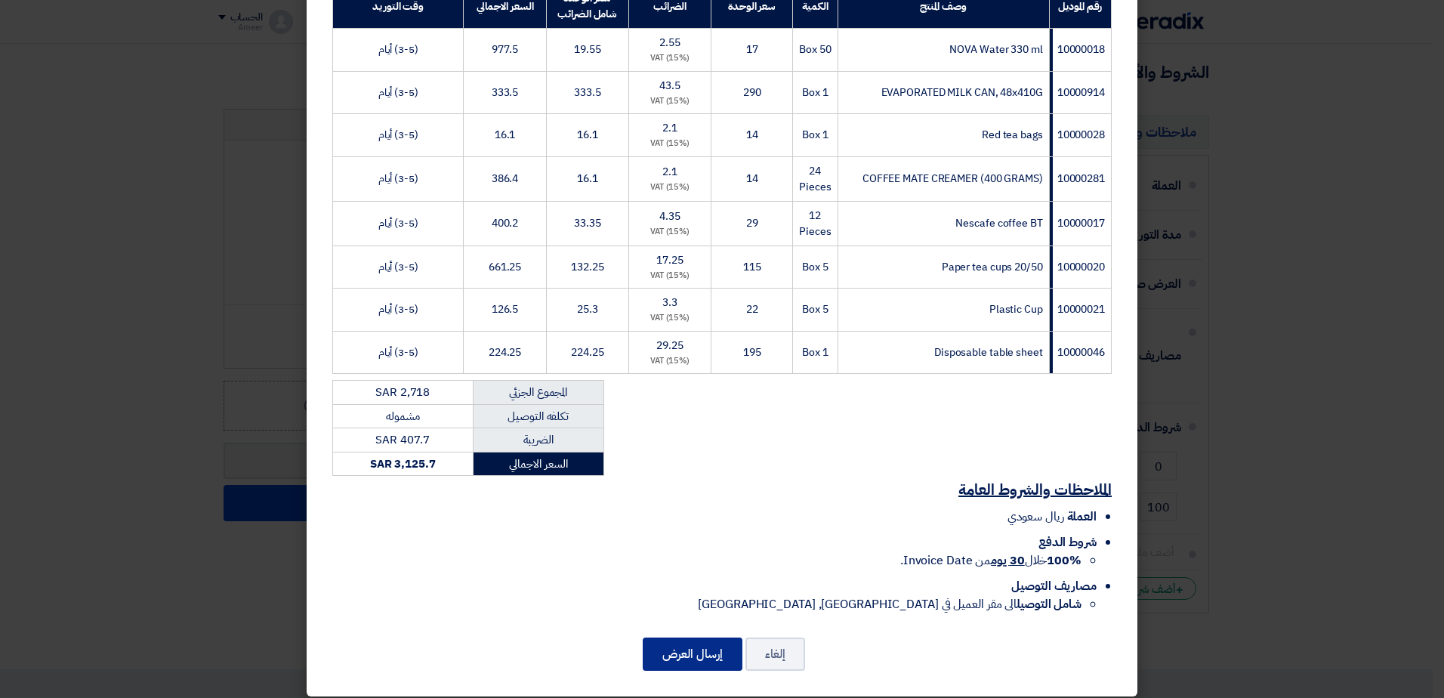
click at [684, 644] on button "إرسال العرض" at bounding box center [693, 654] width 100 height 33
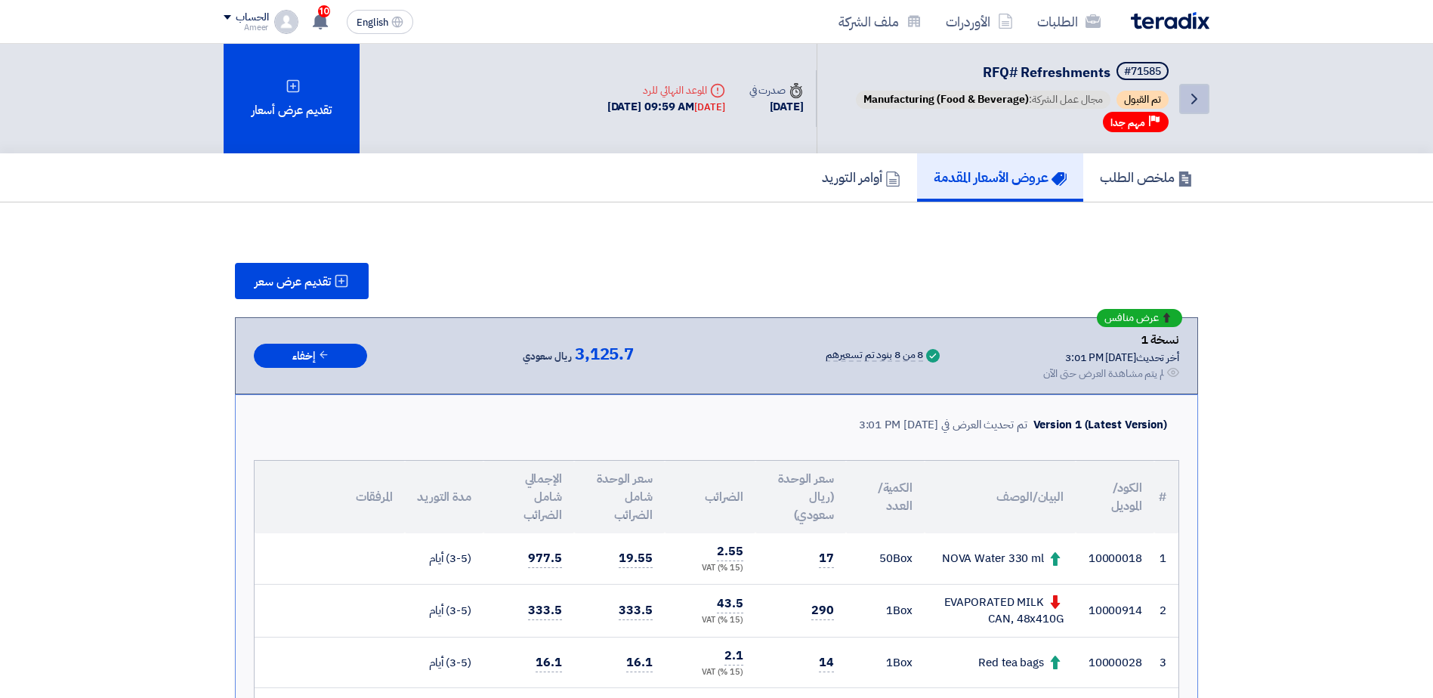
click at [1198, 103] on icon "Back" at bounding box center [1194, 99] width 18 height 18
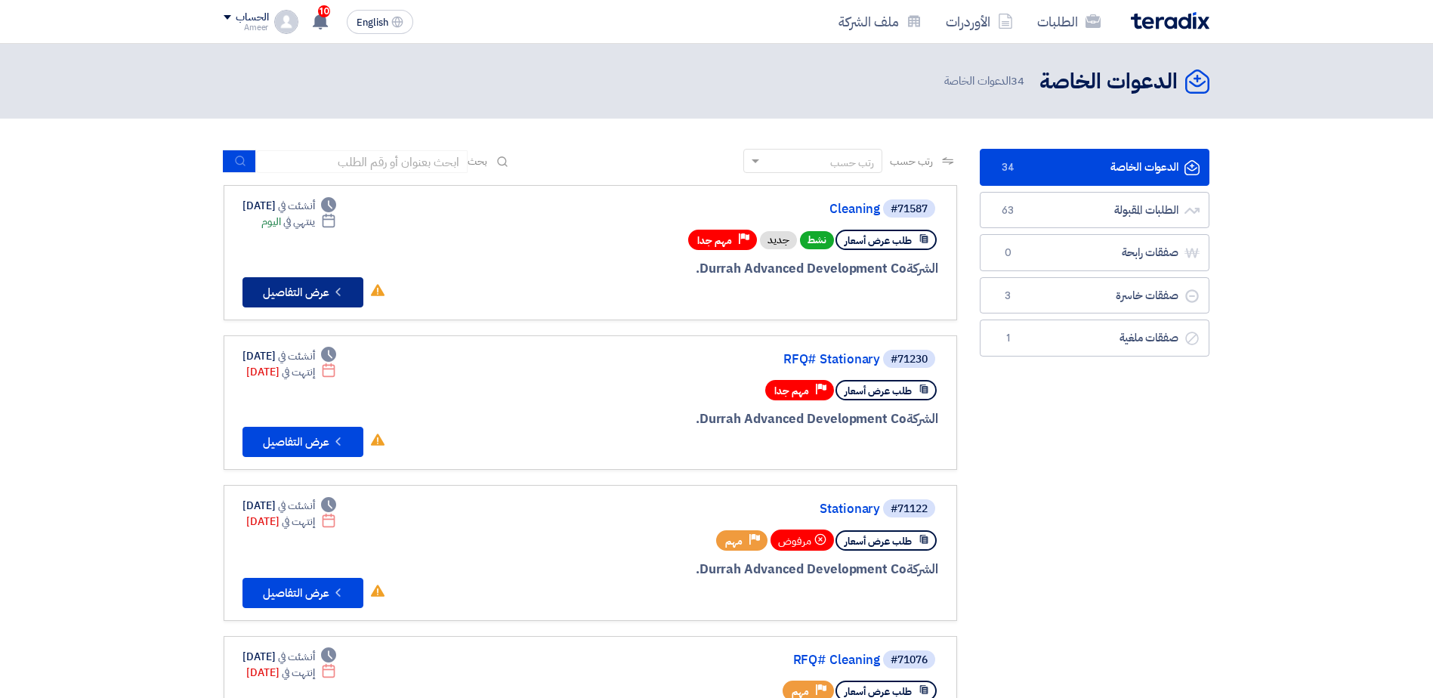
click at [323, 294] on button "Check details عرض التفاصيل" at bounding box center [302, 292] width 121 height 30
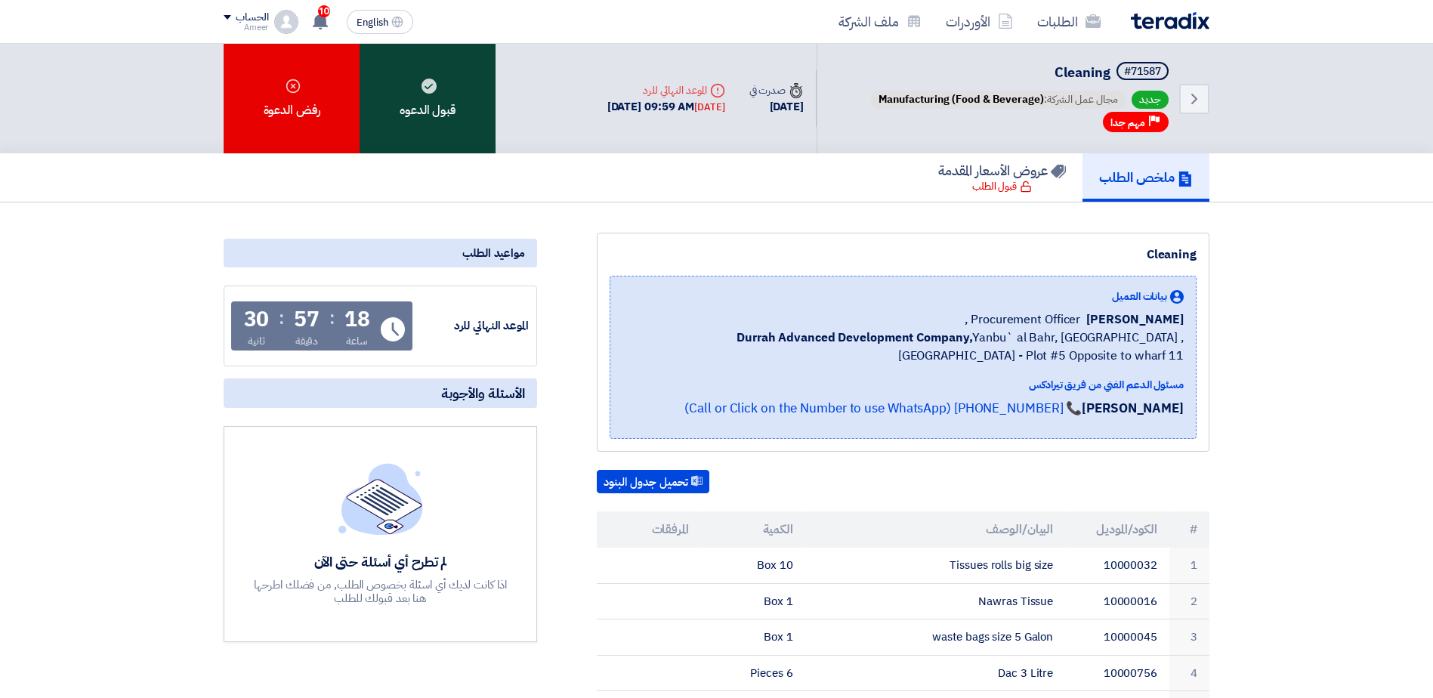
click at [431, 100] on div "قبول الدعوه" at bounding box center [428, 99] width 136 height 110
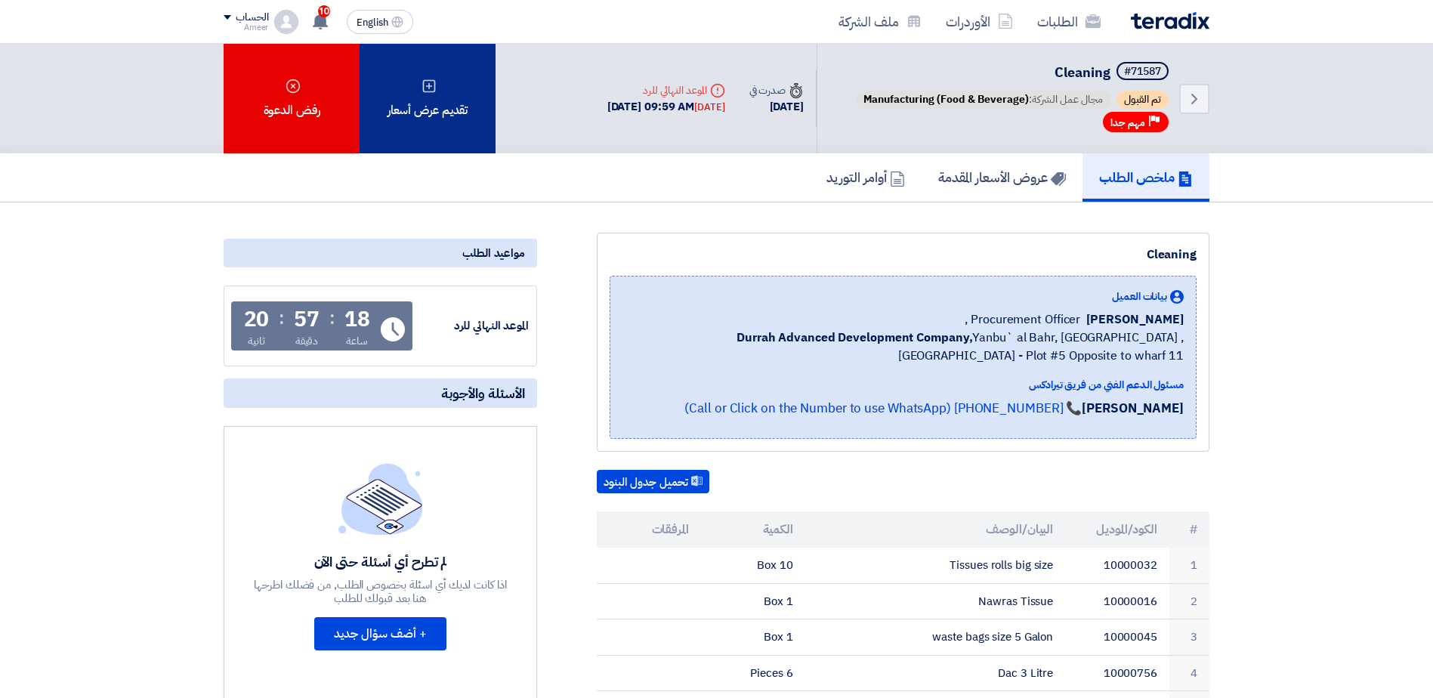
click at [437, 88] on div "تقديم عرض أسعار" at bounding box center [428, 99] width 136 height 110
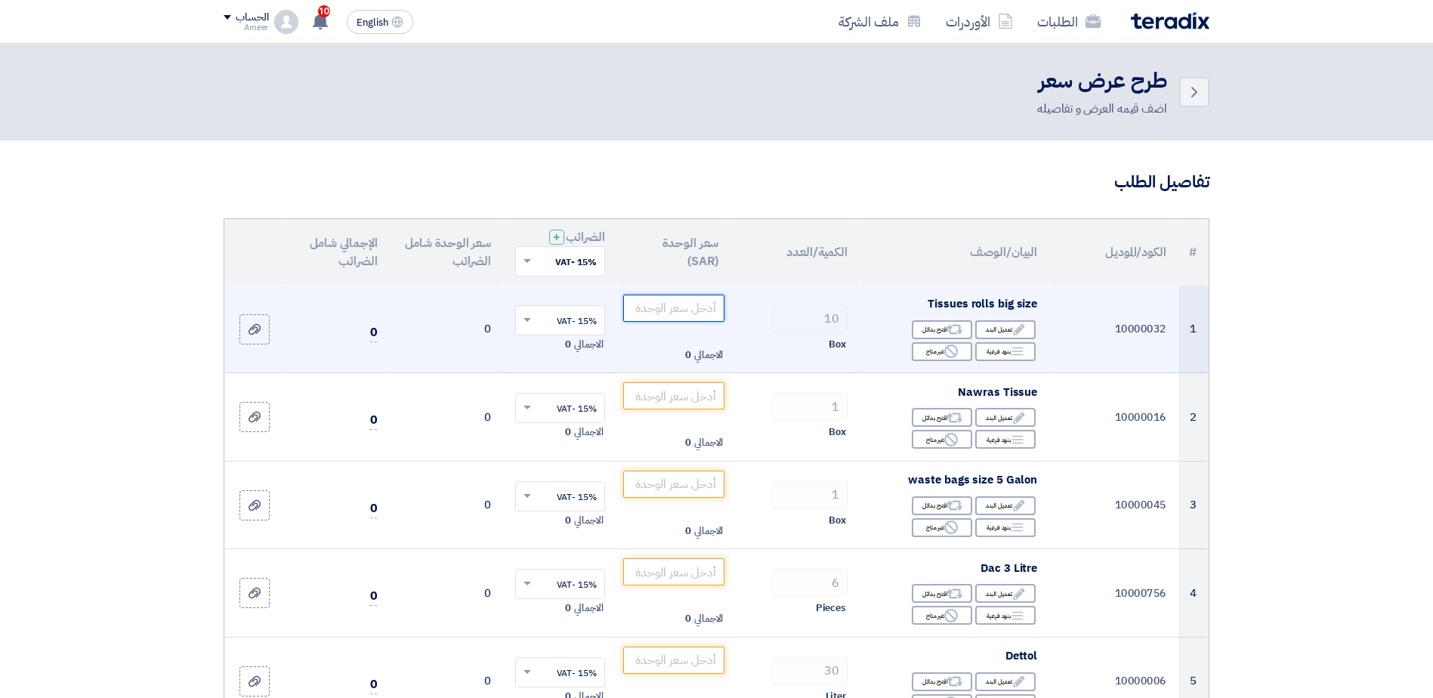
click at [666, 310] on input "number" at bounding box center [674, 308] width 102 height 27
type input "65"
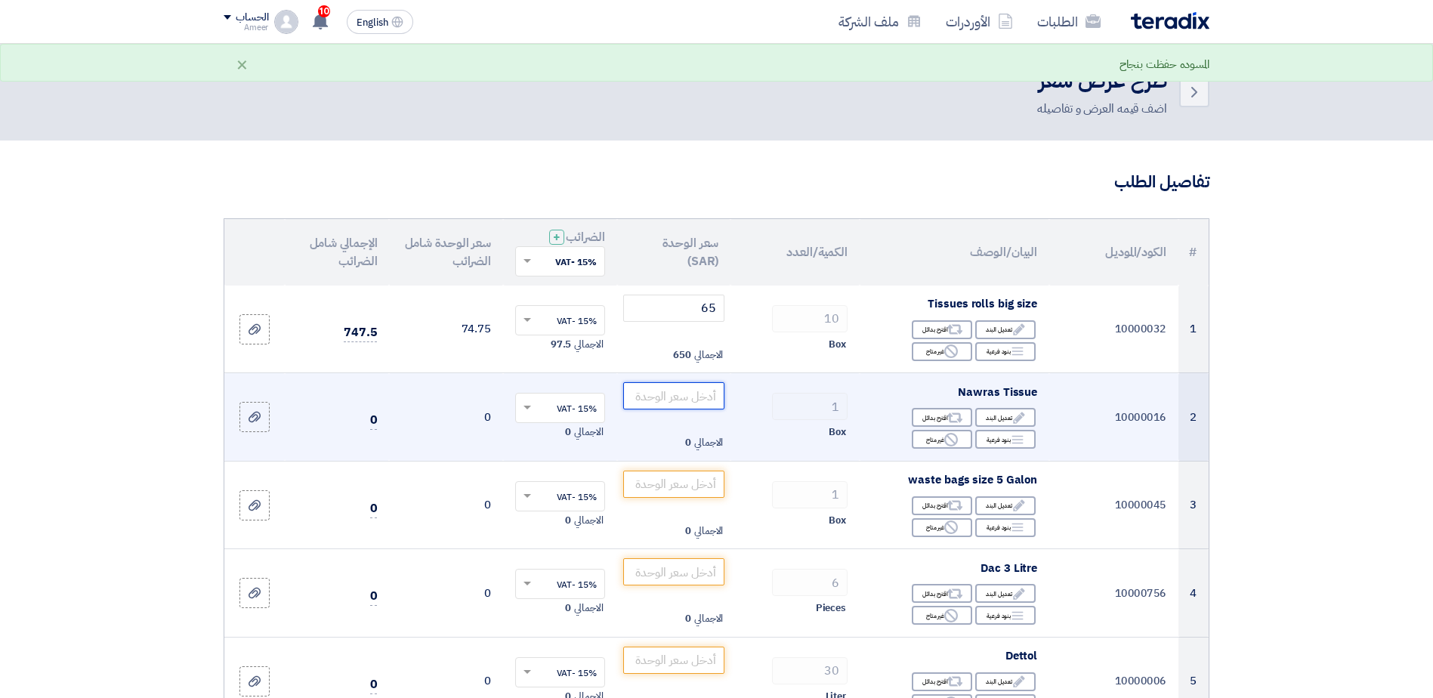
click at [696, 397] on input "number" at bounding box center [674, 395] width 102 height 27
drag, startPoint x: 963, startPoint y: 385, endPoint x: 1039, endPoint y: 396, distance: 77.0
click at [1040, 395] on td "Nawras Tissue Edit تعديل البند Alternative اقترح بدائل Breakdown بنود فرعية Rej…" at bounding box center [955, 417] width 190 height 88
copy span "Nawras Tissue"
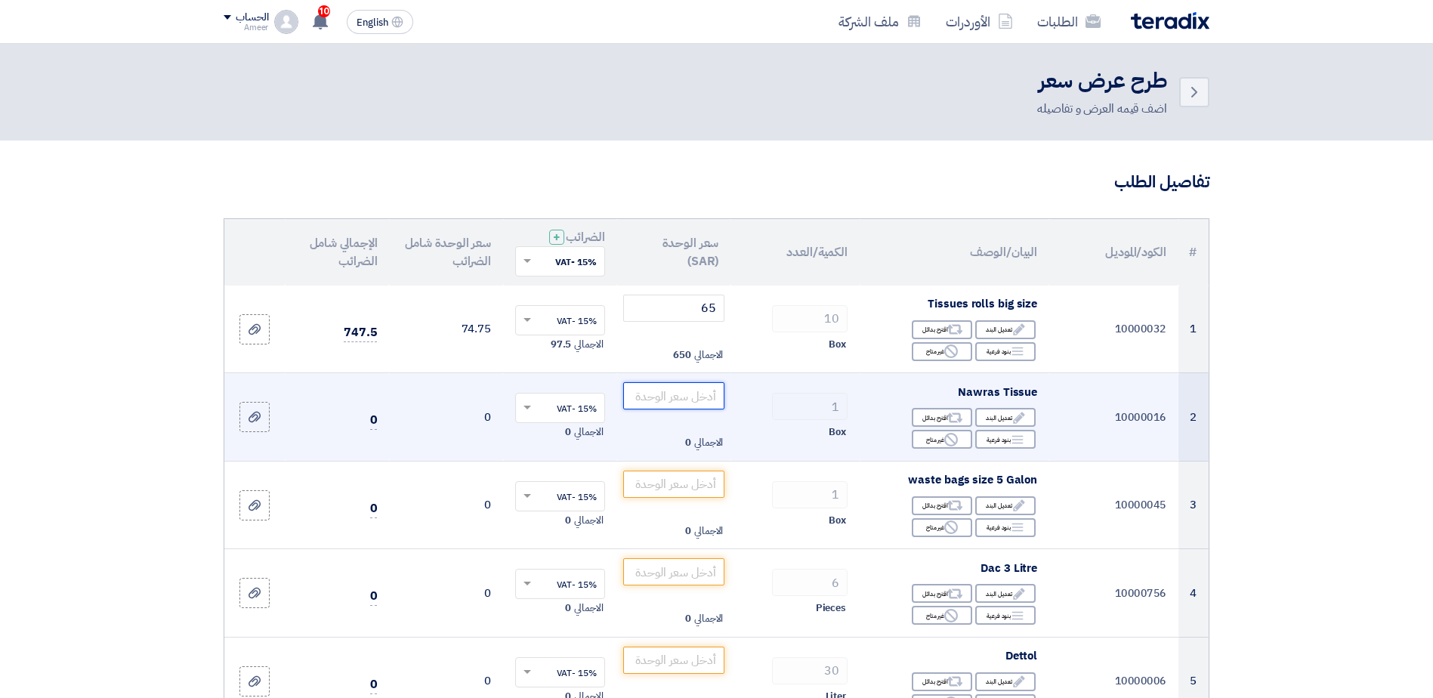
click at [678, 398] on input "number" at bounding box center [674, 395] width 102 height 27
type input "24"
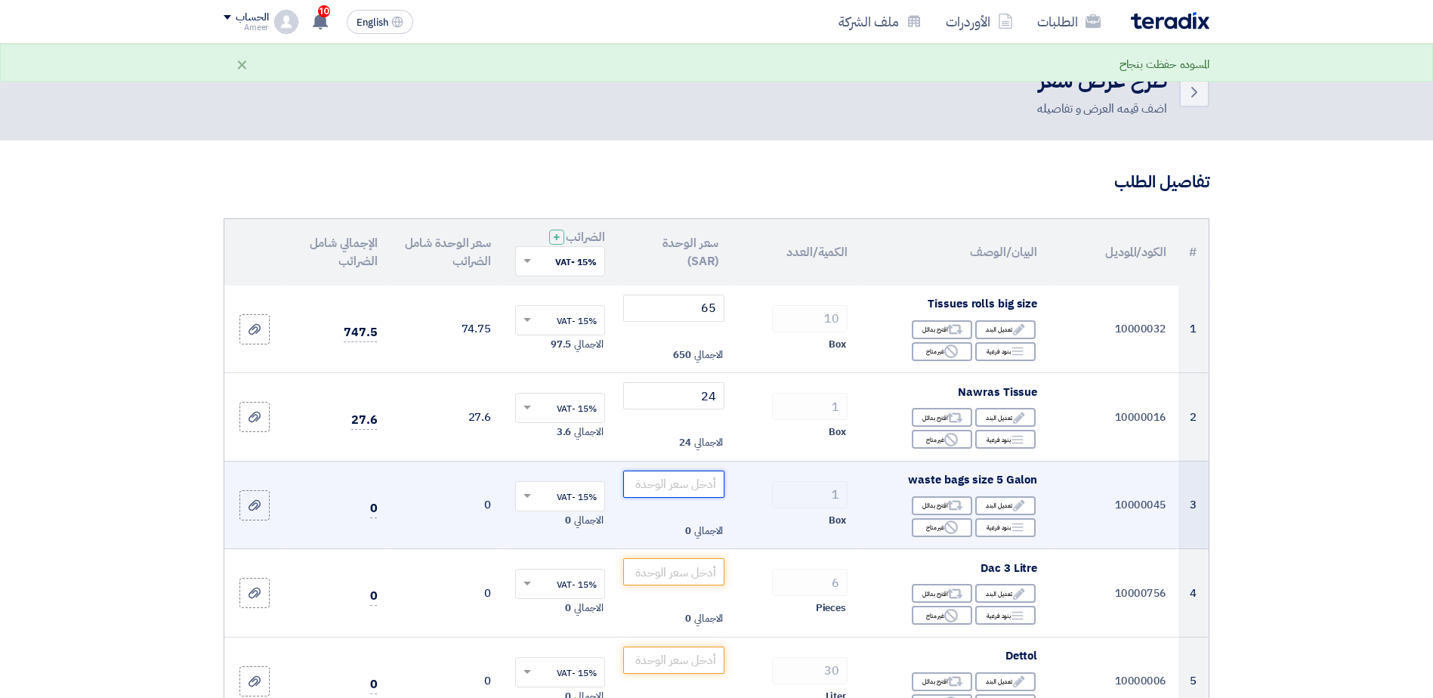
click at [667, 485] on input "number" at bounding box center [674, 484] width 102 height 27
drag, startPoint x: 919, startPoint y: 482, endPoint x: 956, endPoint y: 484, distance: 37.1
click at [966, 483] on span "waste bags size 5 Galon" at bounding box center [972, 479] width 129 height 17
drag, startPoint x: 956, startPoint y: 484, endPoint x: 1036, endPoint y: 487, distance: 79.4
click at [1036, 487] on div "waste bags size 5 Galon" at bounding box center [954, 479] width 165 height 17
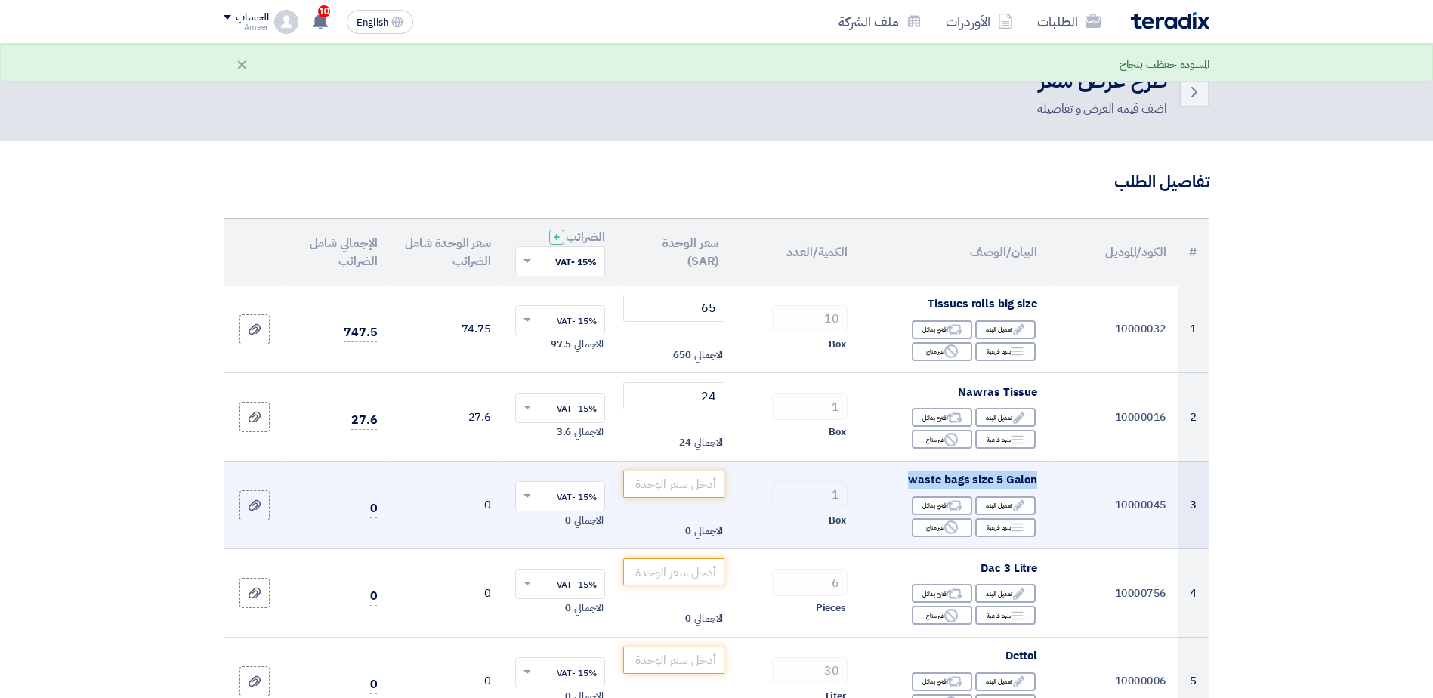
copy span "waste bags size 5 Galon"
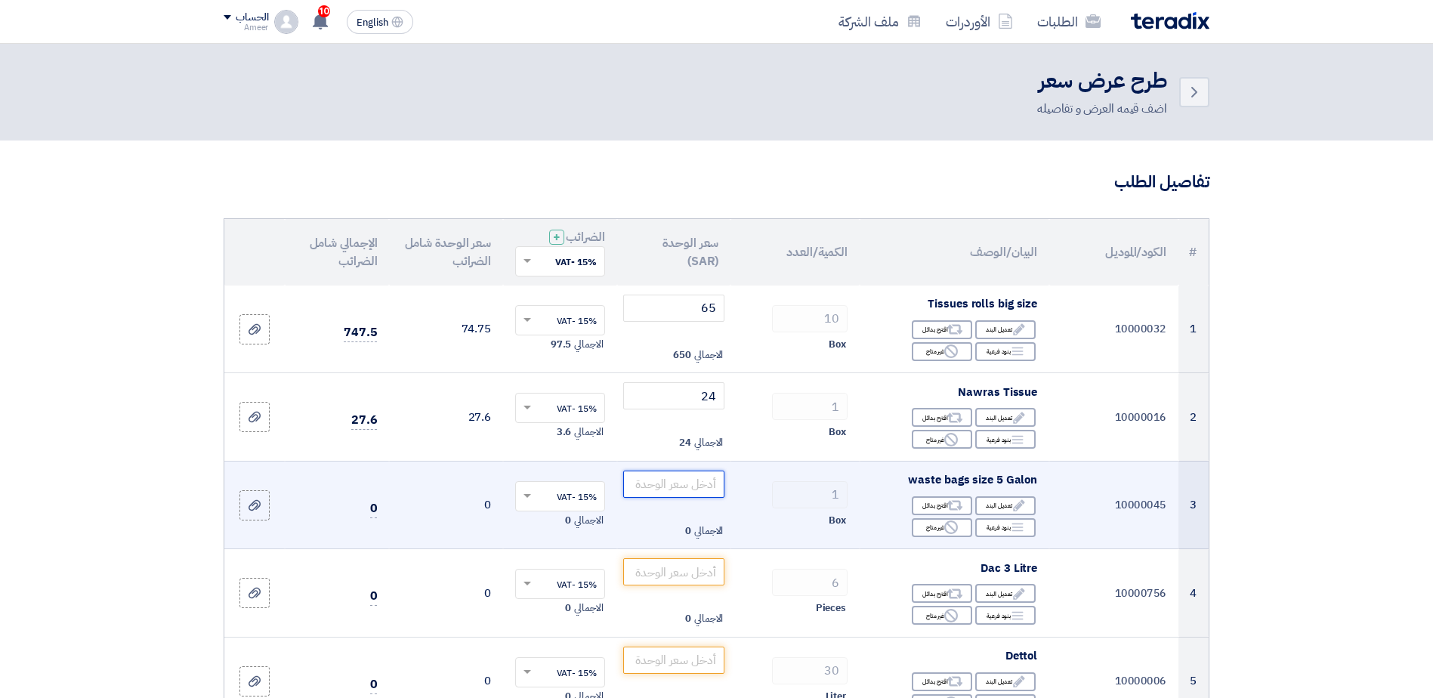
click at [690, 487] on input "number" at bounding box center [674, 484] width 102 height 27
type input "140"
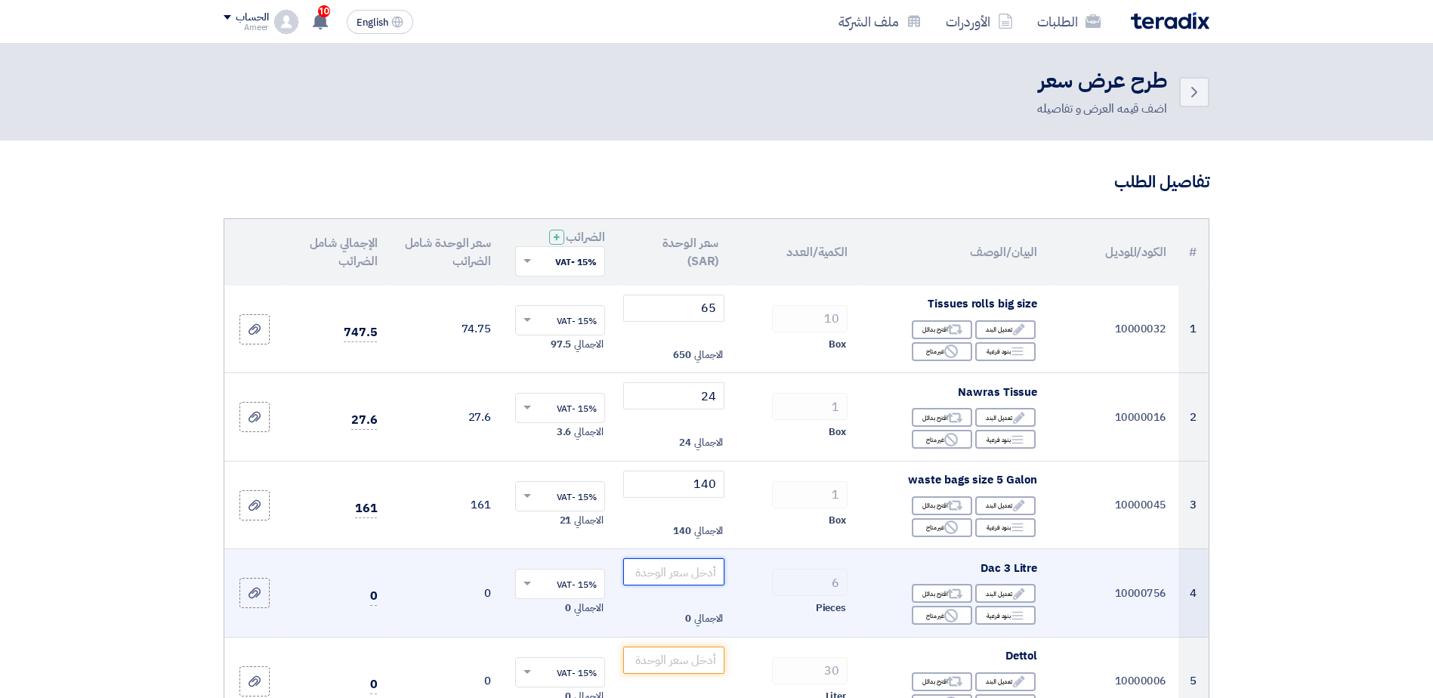
click at [693, 570] on input "number" at bounding box center [674, 571] width 102 height 27
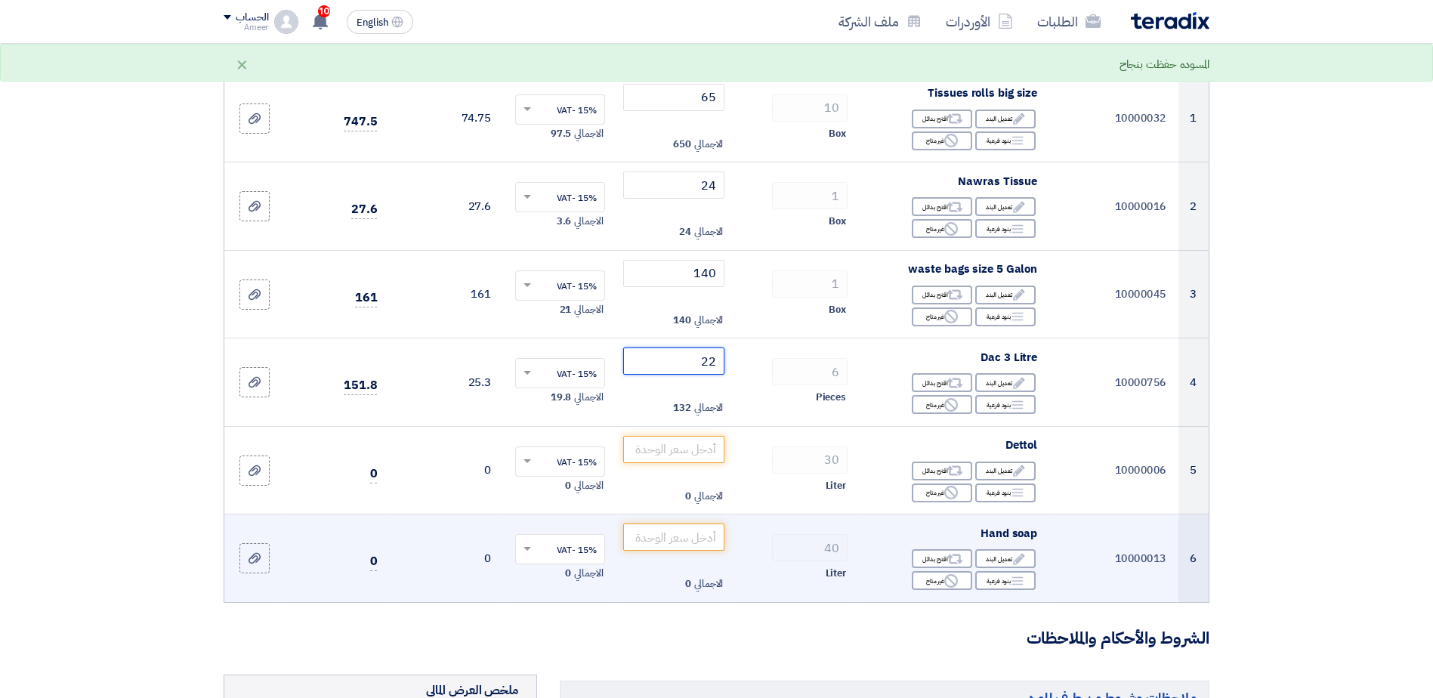
scroll to position [227, 0]
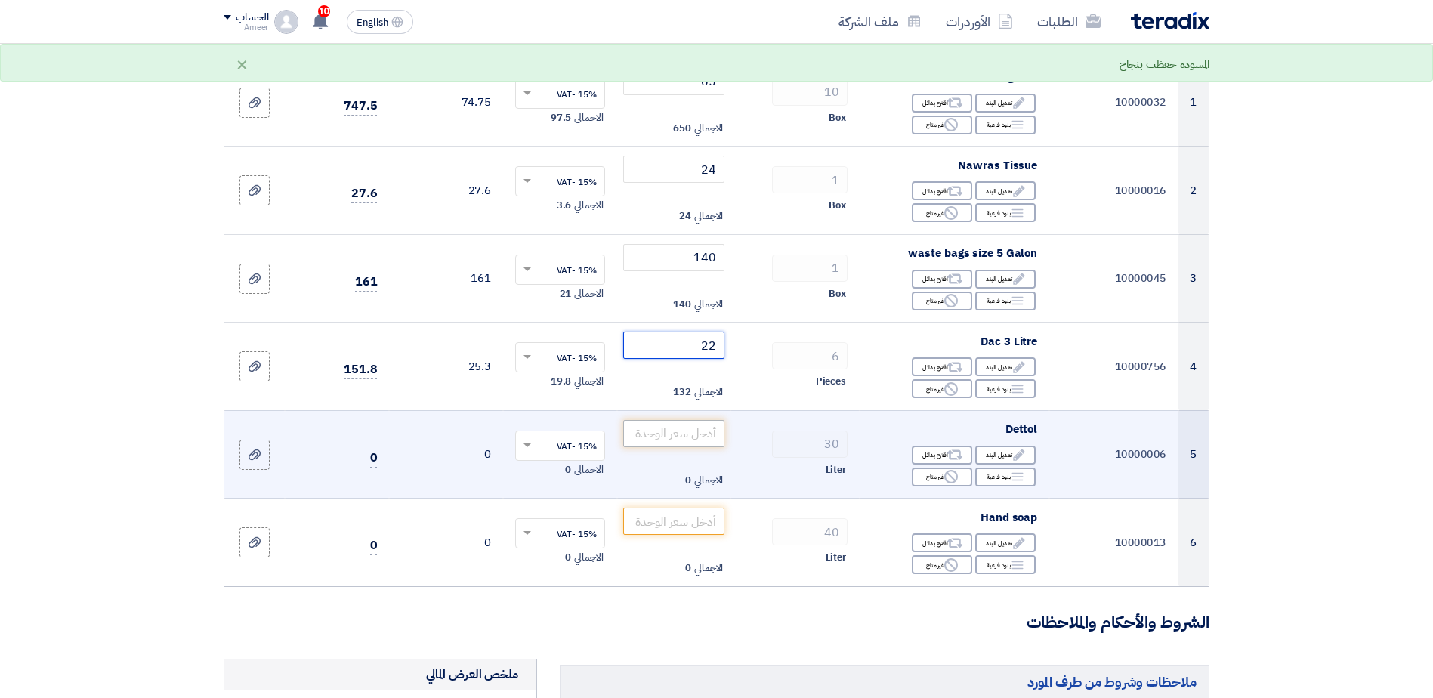
type input "22"
click at [688, 431] on input "number" at bounding box center [674, 433] width 102 height 27
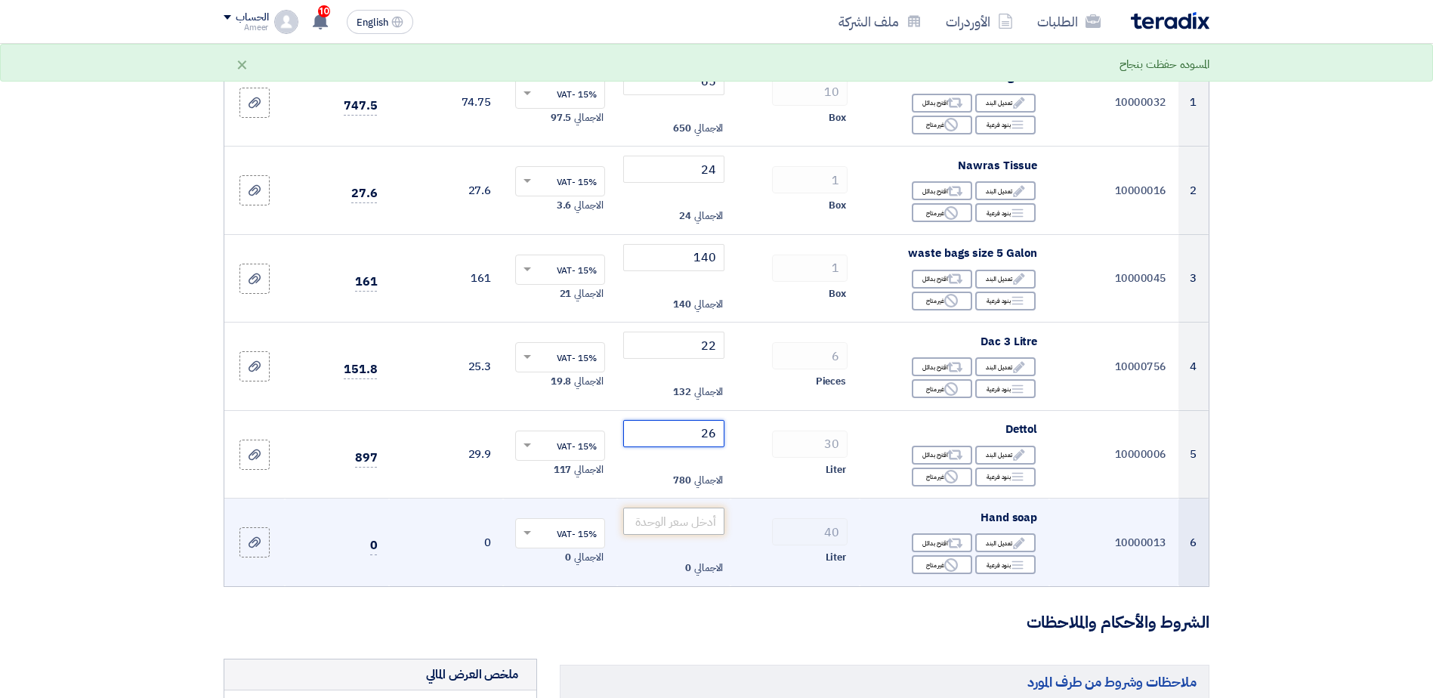
type input "26"
click at [693, 525] on input "number" at bounding box center [674, 521] width 102 height 27
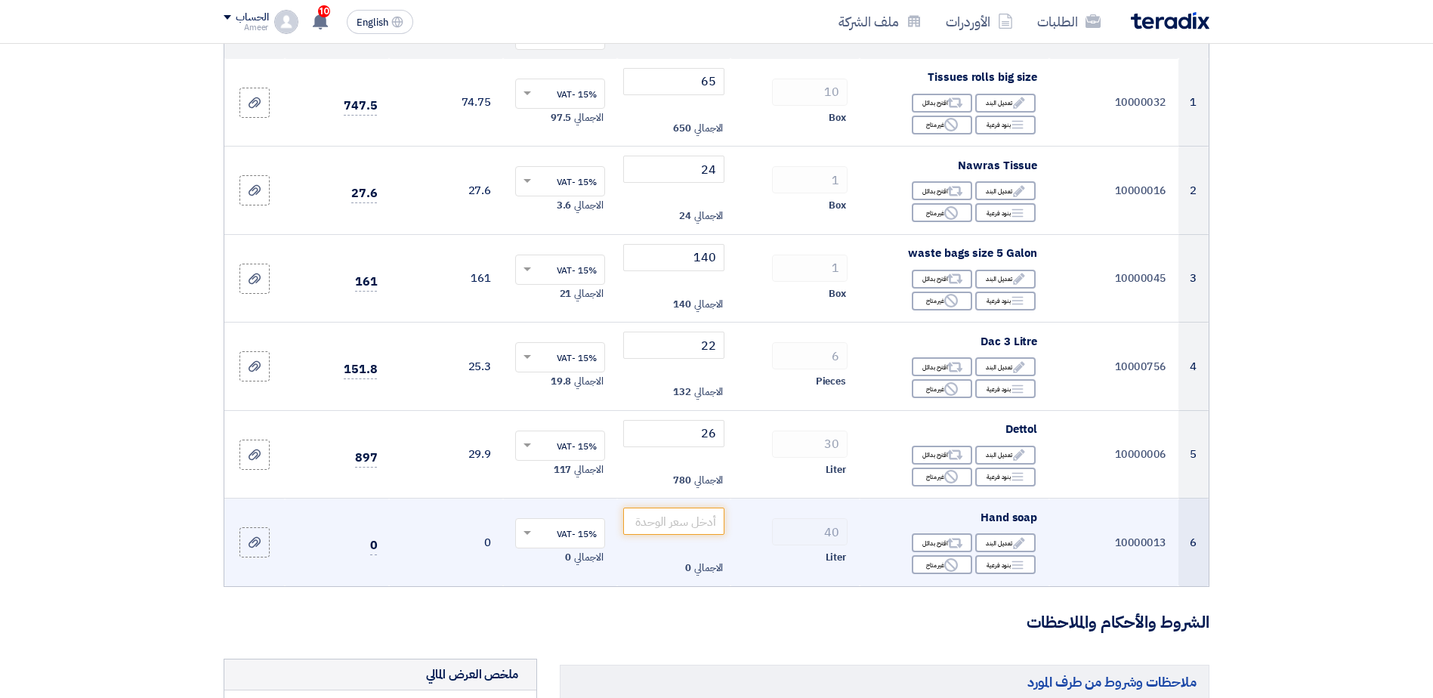
drag, startPoint x: 984, startPoint y: 518, endPoint x: 1053, endPoint y: 508, distance: 70.3
click at [1053, 508] on tr "6 10000013 Hand soap Edit تعديل البند Alternative اقترح بدائل Breakdown Reject …" at bounding box center [716, 543] width 984 height 88
copy tr "Hand soap"
click at [697, 518] on input "number" at bounding box center [674, 521] width 102 height 27
type input "2"
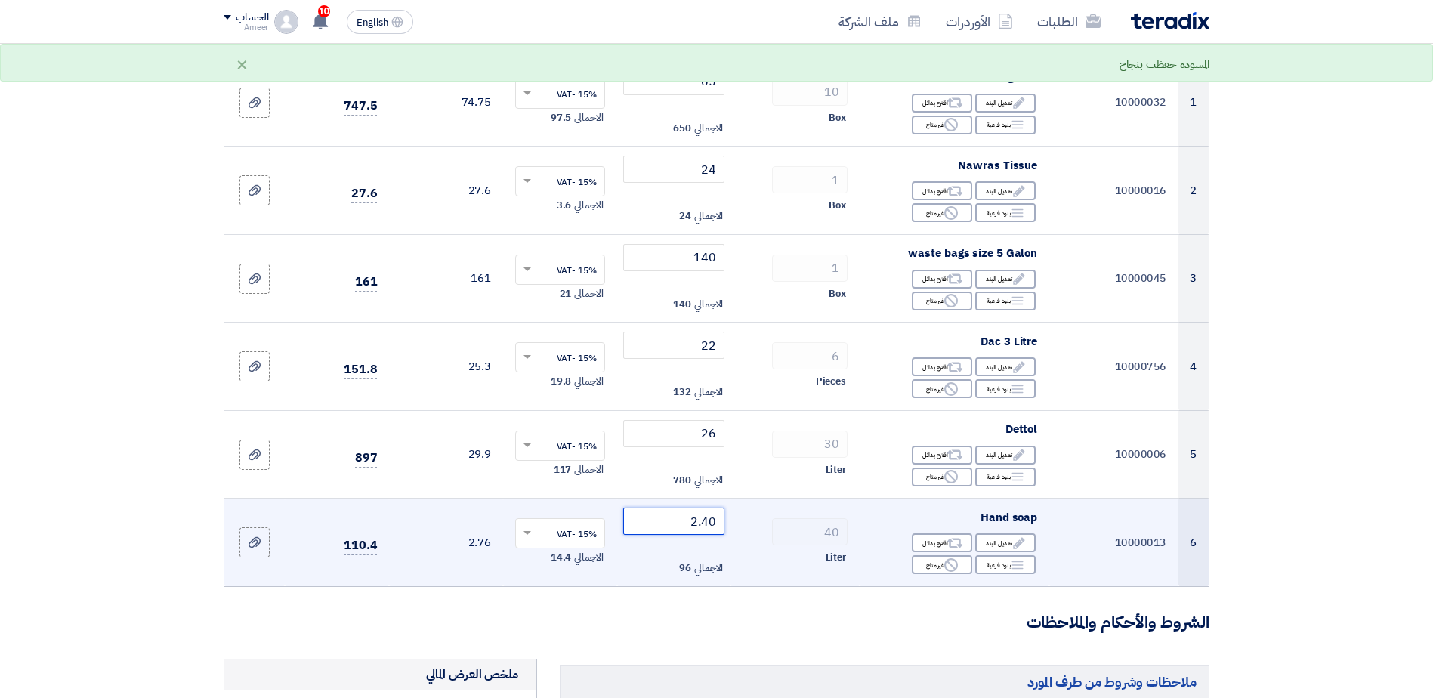
drag, startPoint x: 681, startPoint y: 519, endPoint x: 796, endPoint y: 505, distance: 116.4
click at [796, 505] on tr "6 10000013 Hand soap Edit تعديل البند Alternative اقترح بدائل Breakdown Reject …" at bounding box center [716, 543] width 984 height 88
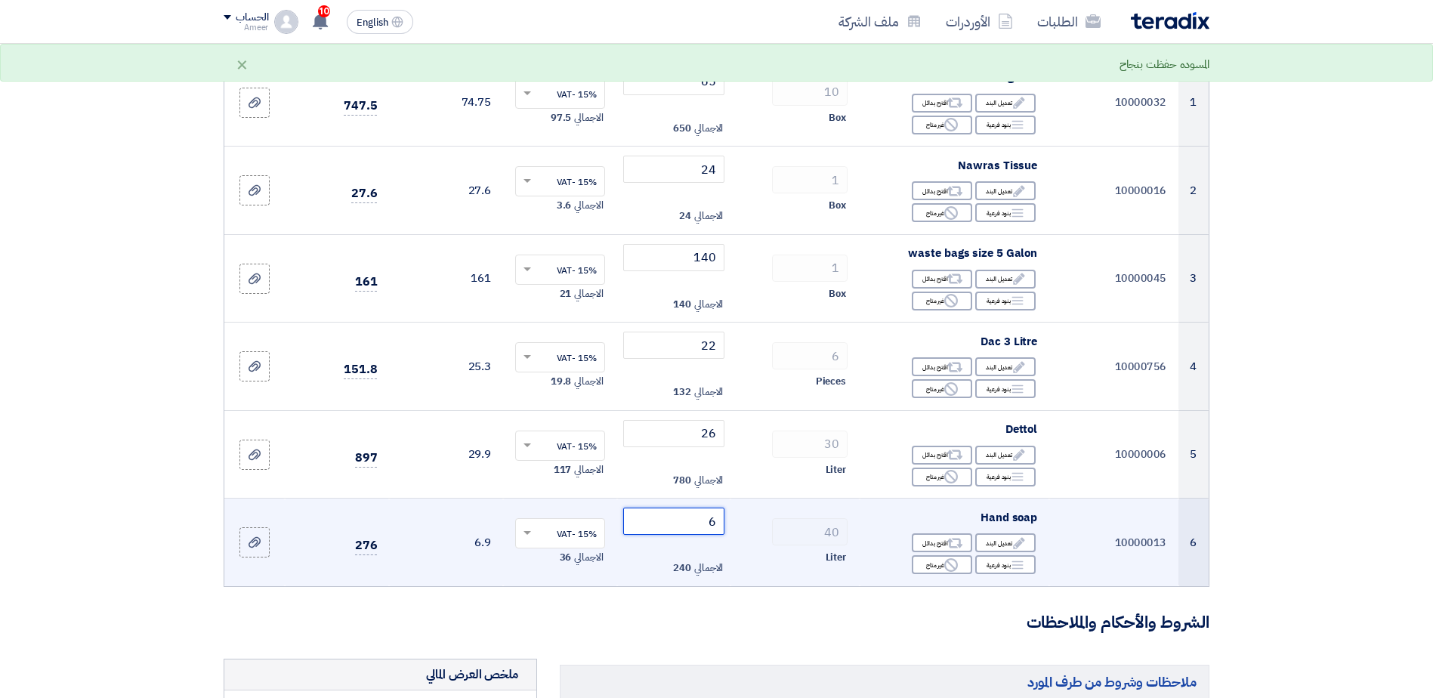
click at [670, 517] on input "6" at bounding box center [674, 521] width 102 height 27
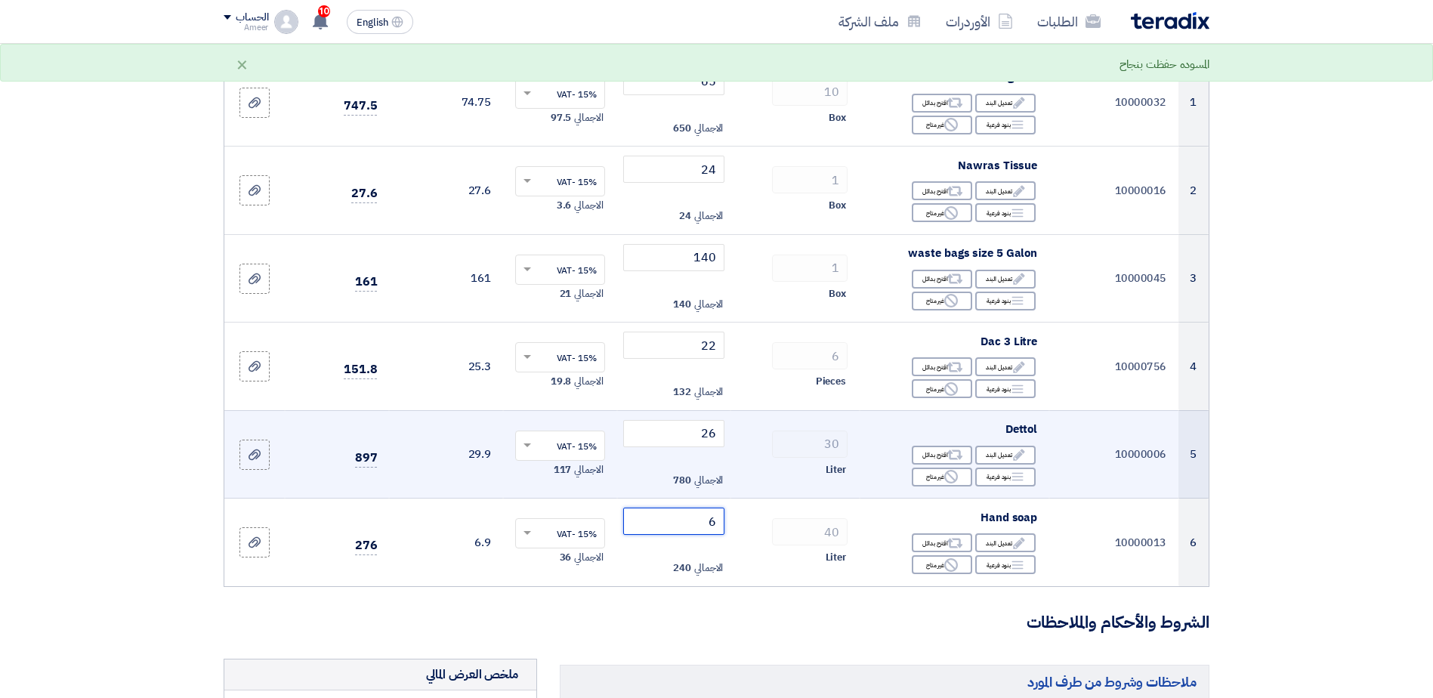
drag, startPoint x: 677, startPoint y: 522, endPoint x: 794, endPoint y: 494, distance: 120.4
click at [794, 494] on tbody "1 10000032 Tissues rolls big size Edit تعديل البند Alternative اقترح بدائل Brea…" at bounding box center [716, 322] width 984 height 527
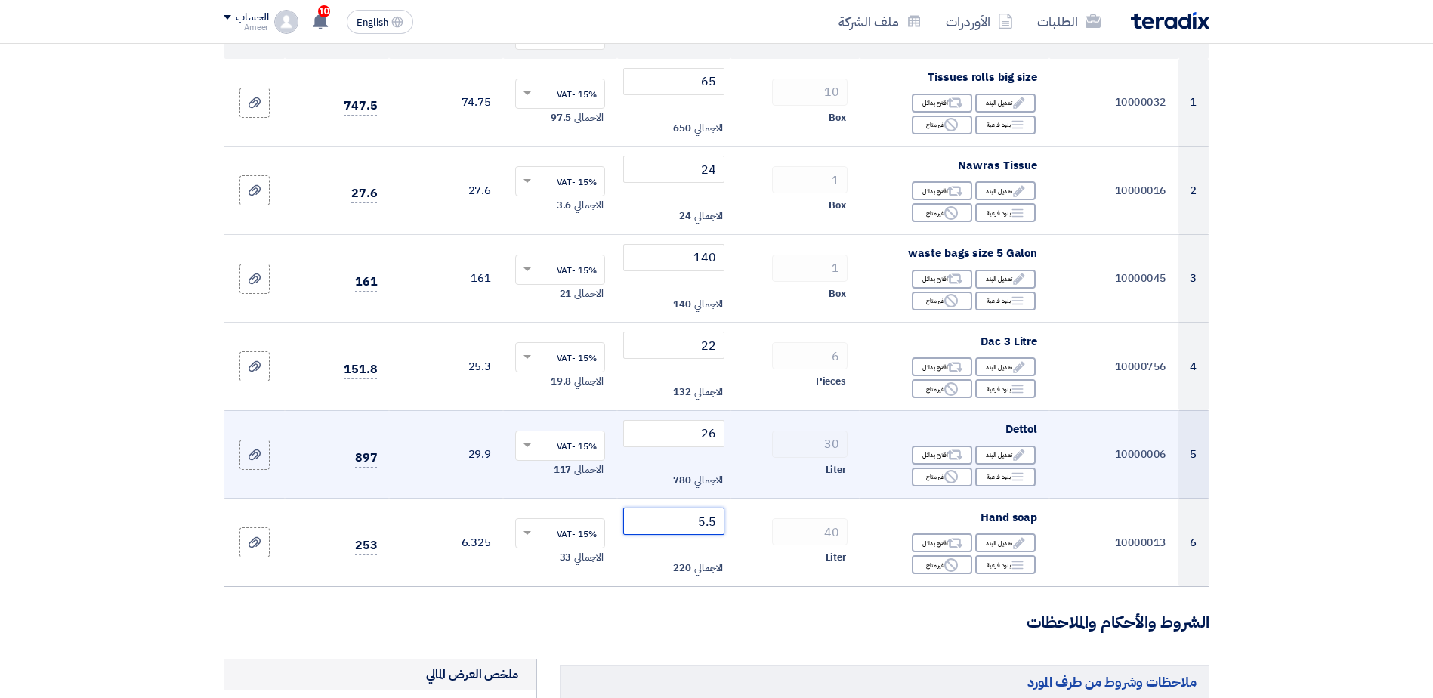
drag, startPoint x: 677, startPoint y: 518, endPoint x: 815, endPoint y: 479, distance: 143.7
click at [815, 479] on tbody "1 10000032 Tissues rolls big size Edit تعديل البند Alternative اقترح بدائل Brea…" at bounding box center [716, 322] width 984 height 527
type input "6"
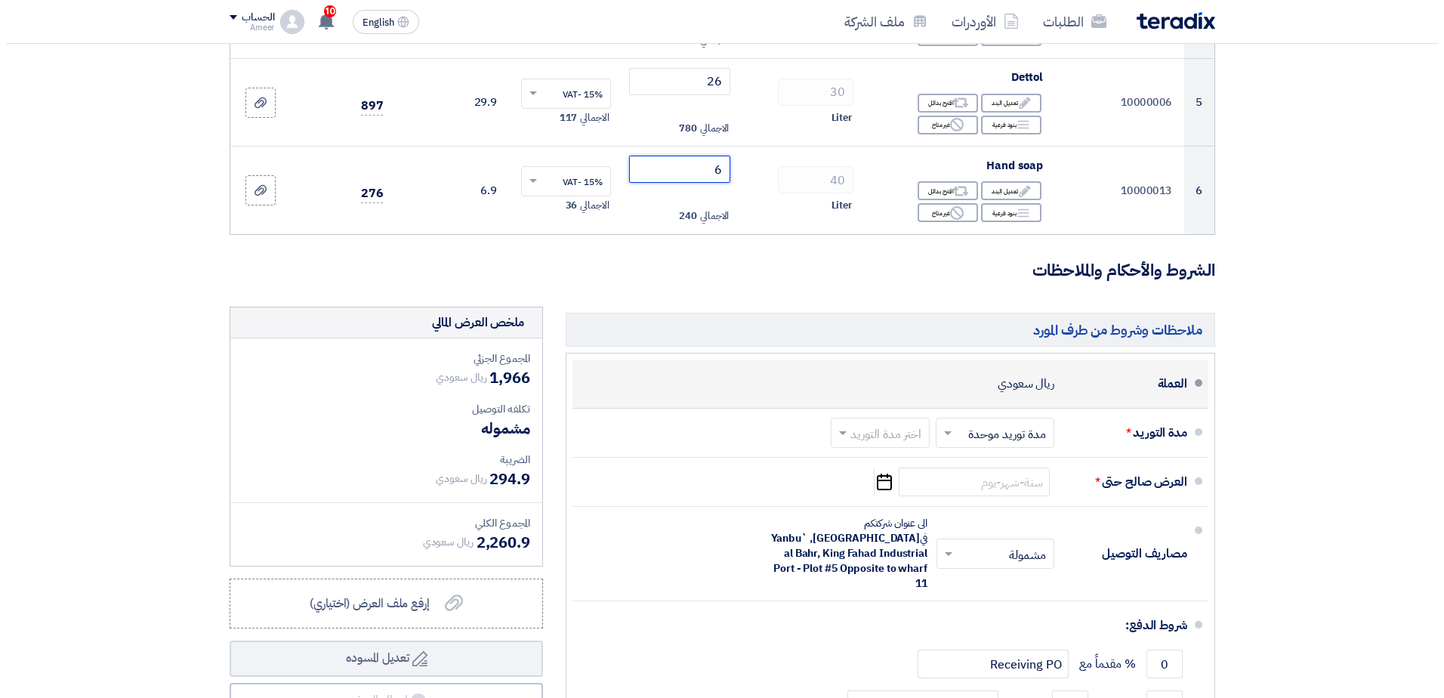
scroll to position [831, 0]
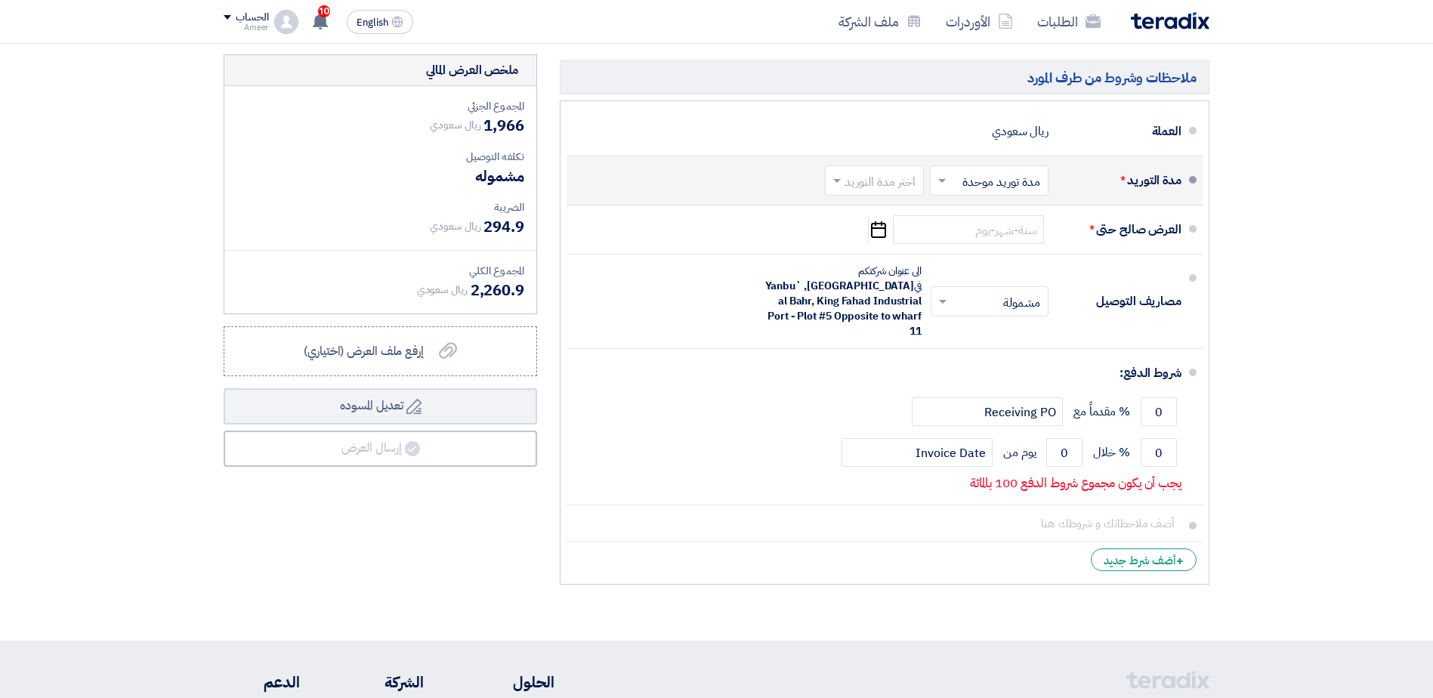
click at [872, 183] on input "text" at bounding box center [871, 182] width 91 height 22
click at [882, 237] on span "(3-5) أيام" at bounding box center [896, 241] width 46 height 18
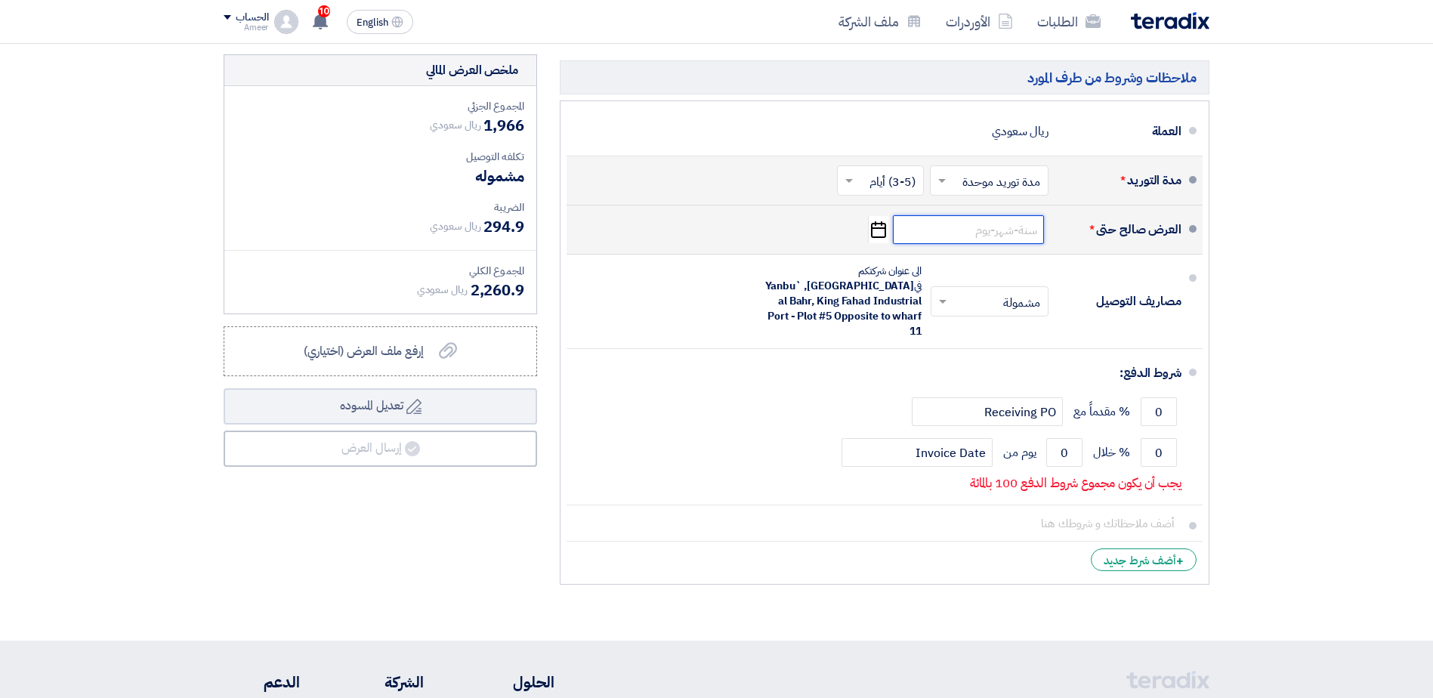
click at [987, 232] on input at bounding box center [968, 229] width 151 height 29
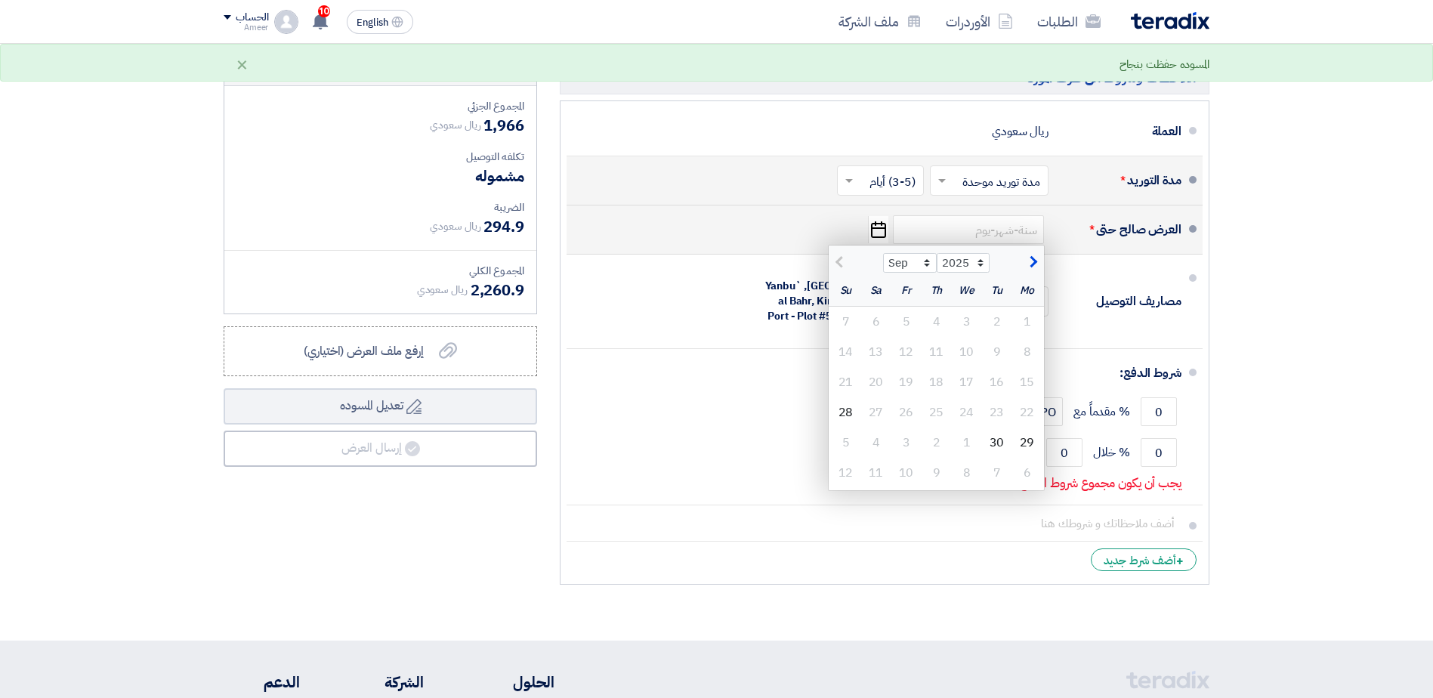
click at [1034, 258] on span "button" at bounding box center [1031, 262] width 8 height 17
select select "10"
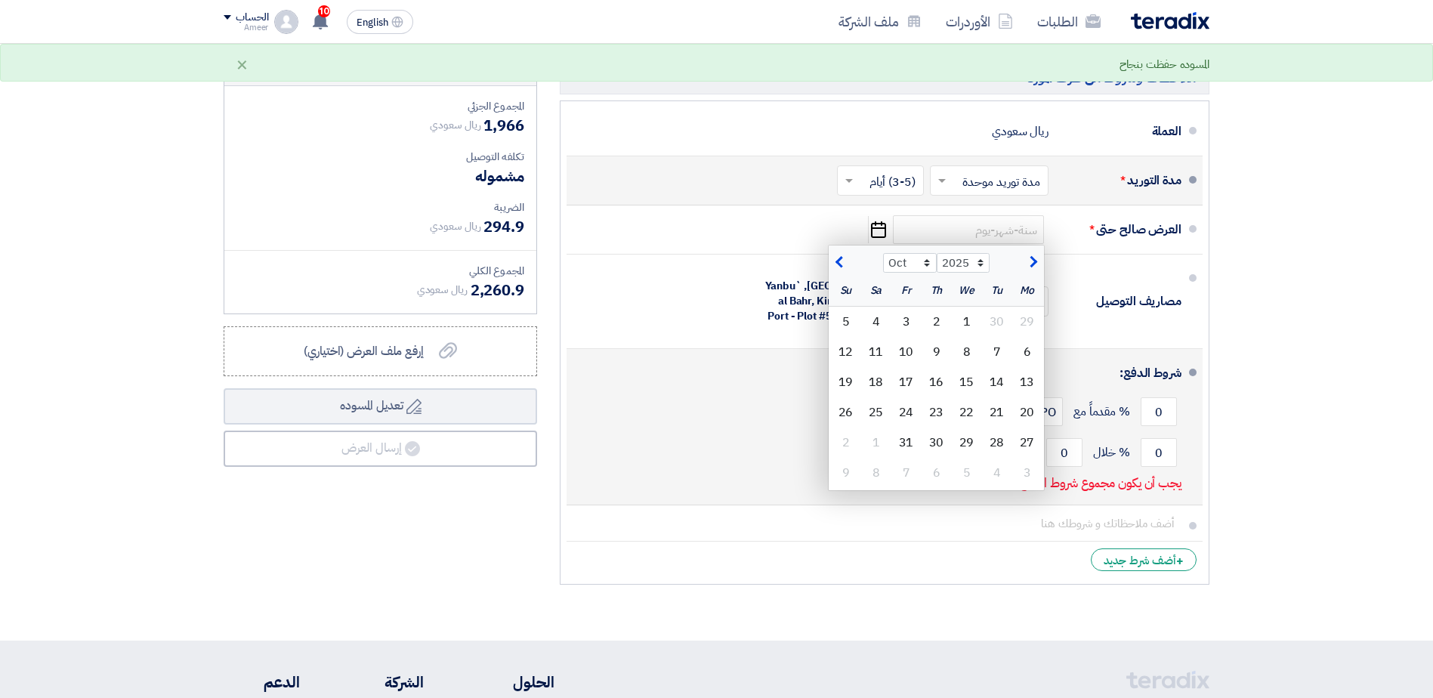
click at [905, 442] on div "31" at bounding box center [906, 443] width 30 height 30
type input "[DATE]"
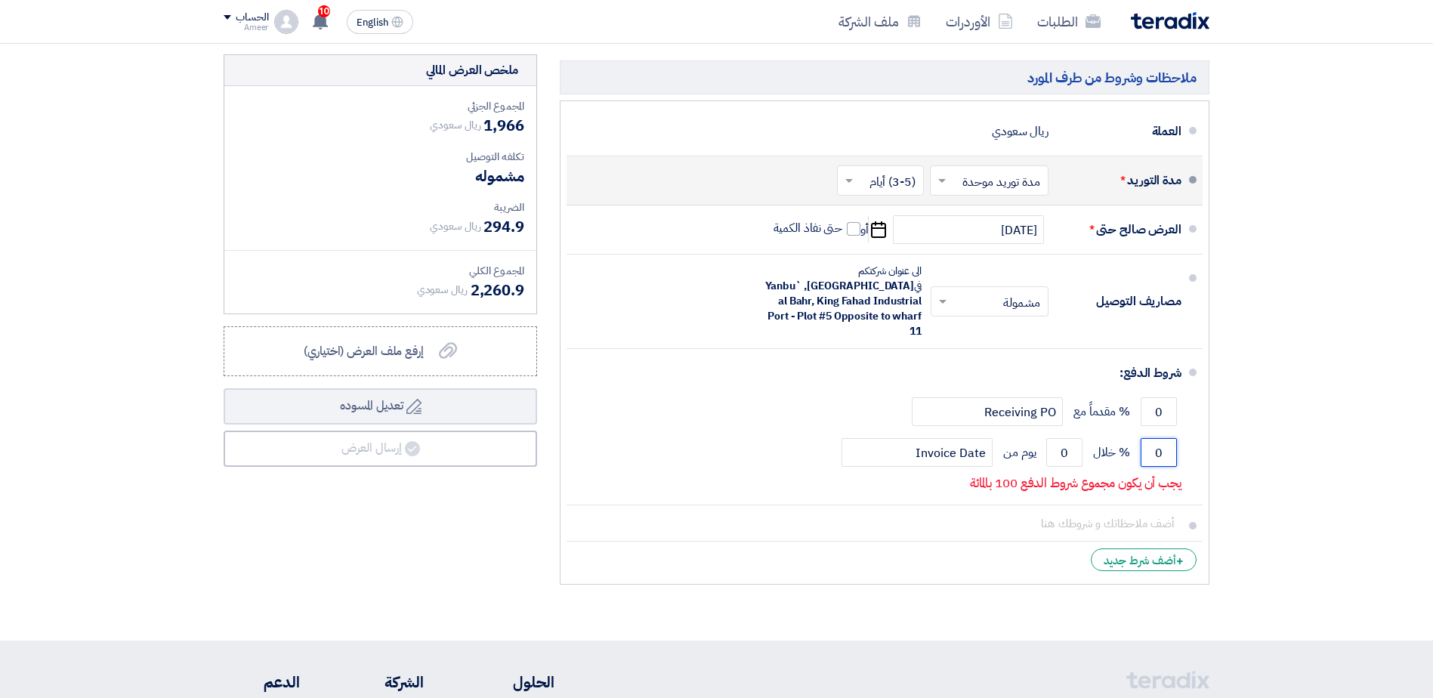
drag, startPoint x: 1148, startPoint y: 442, endPoint x: 1255, endPoint y: 430, distance: 108.0
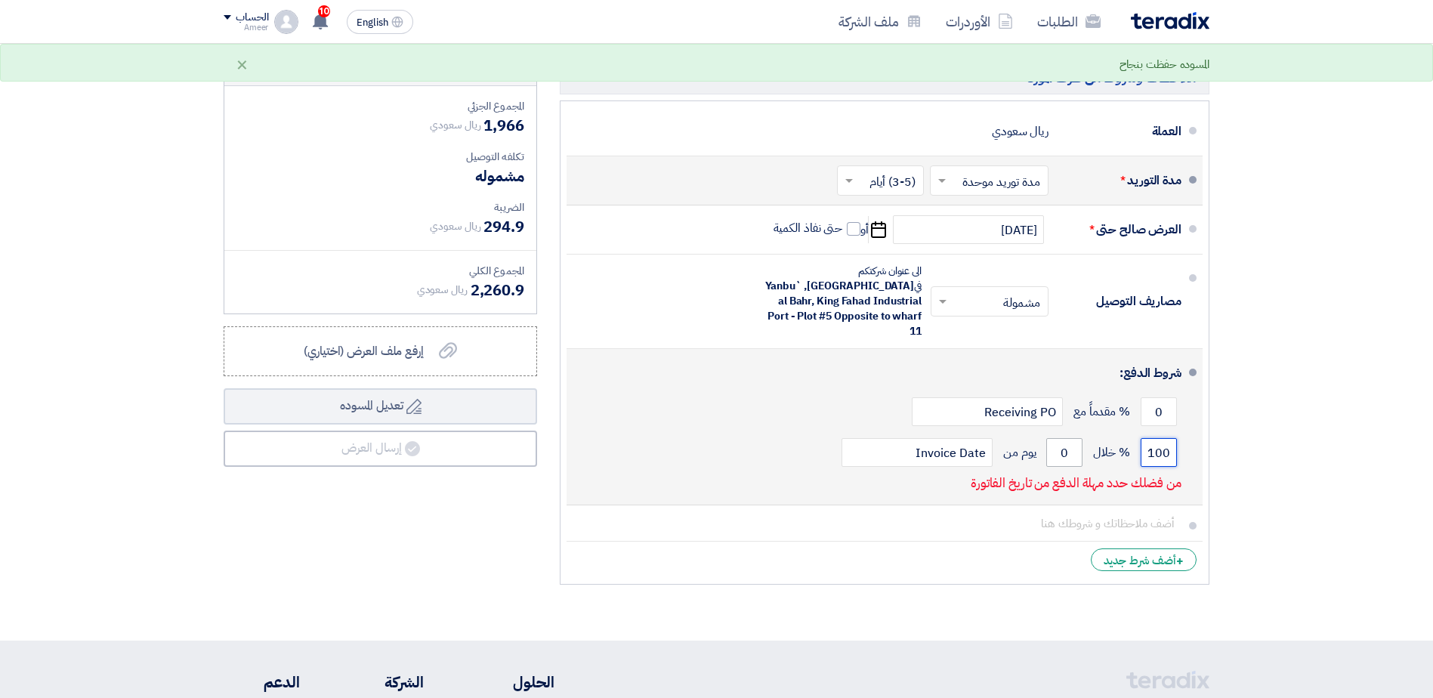
type input "100"
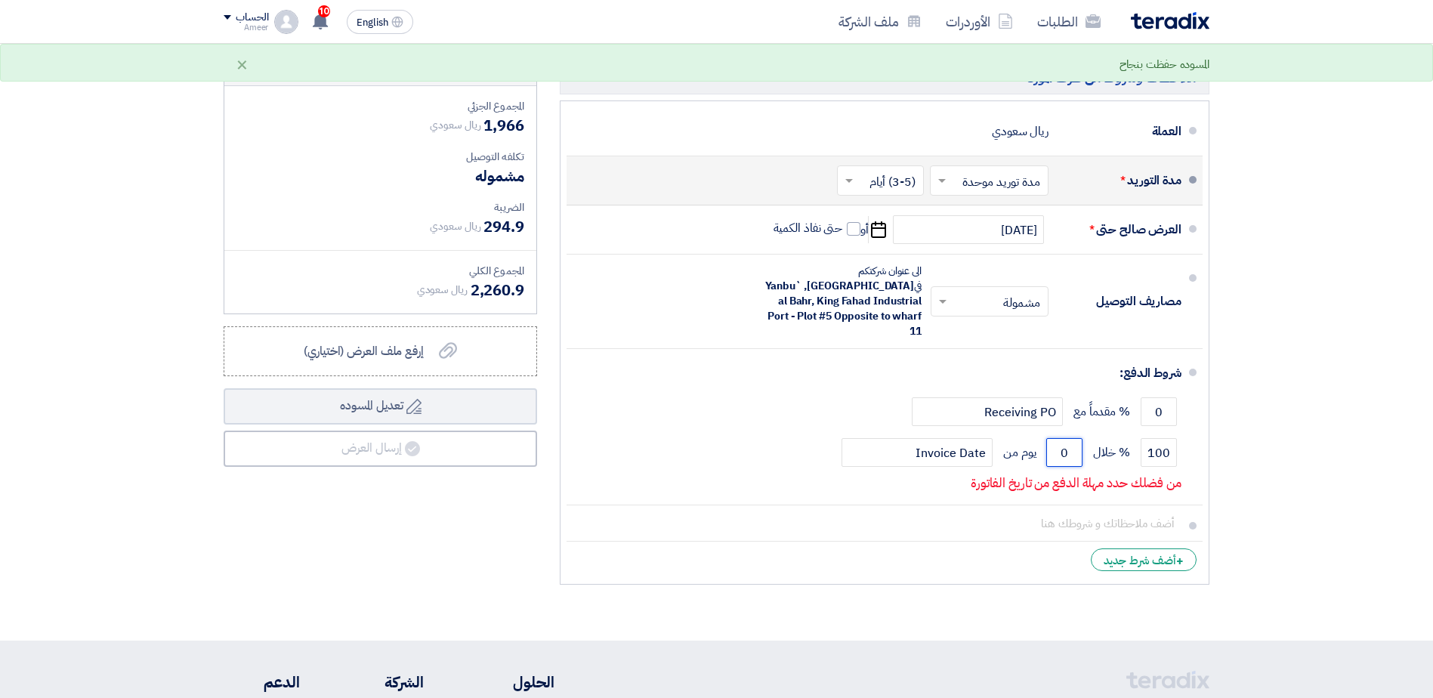
drag, startPoint x: 1054, startPoint y: 437, endPoint x: 1216, endPoint y: 415, distance: 163.9
click at [1216, 415] on div "ملاحظات وشروط من طرف المورد العملة ريال سعودي مدة التوريد * اختر مدة التوريد ×" at bounding box center [884, 323] width 672 height 538
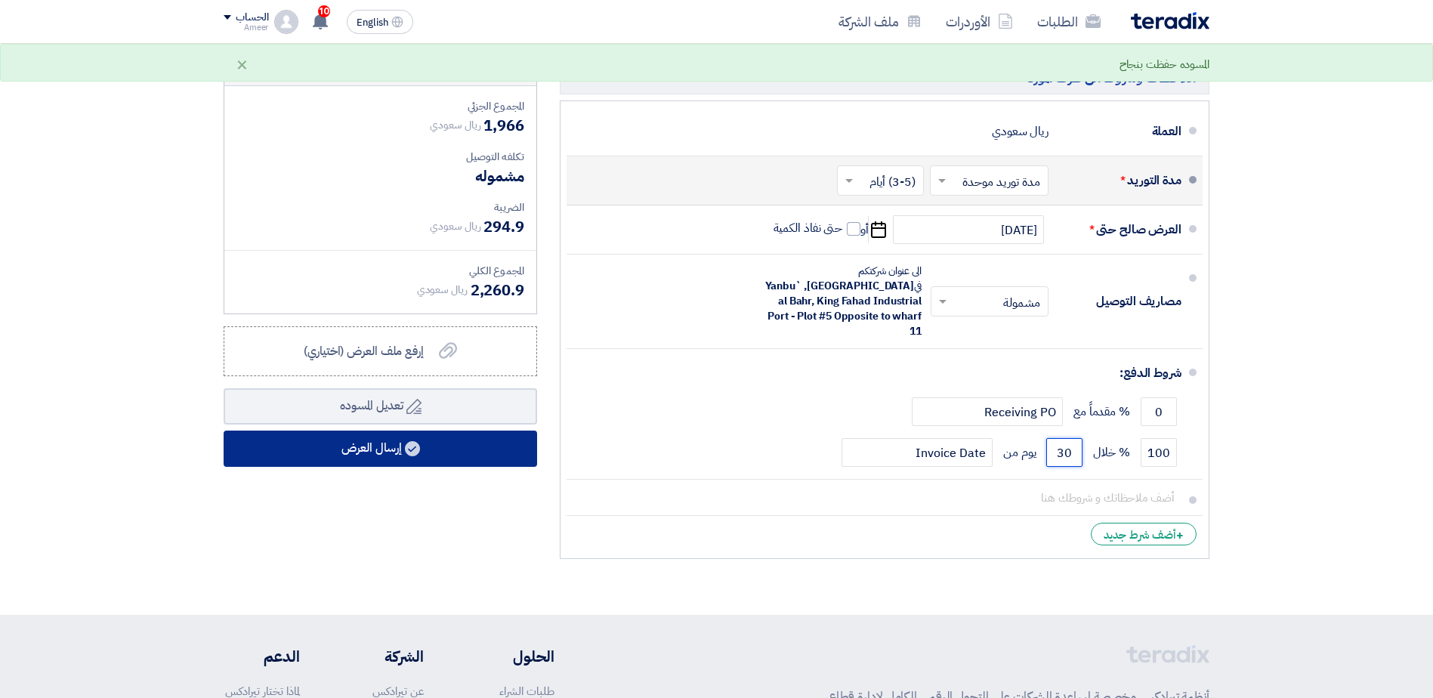
type input "30"
click at [380, 444] on button "إرسال العرض" at bounding box center [381, 449] width 314 height 36
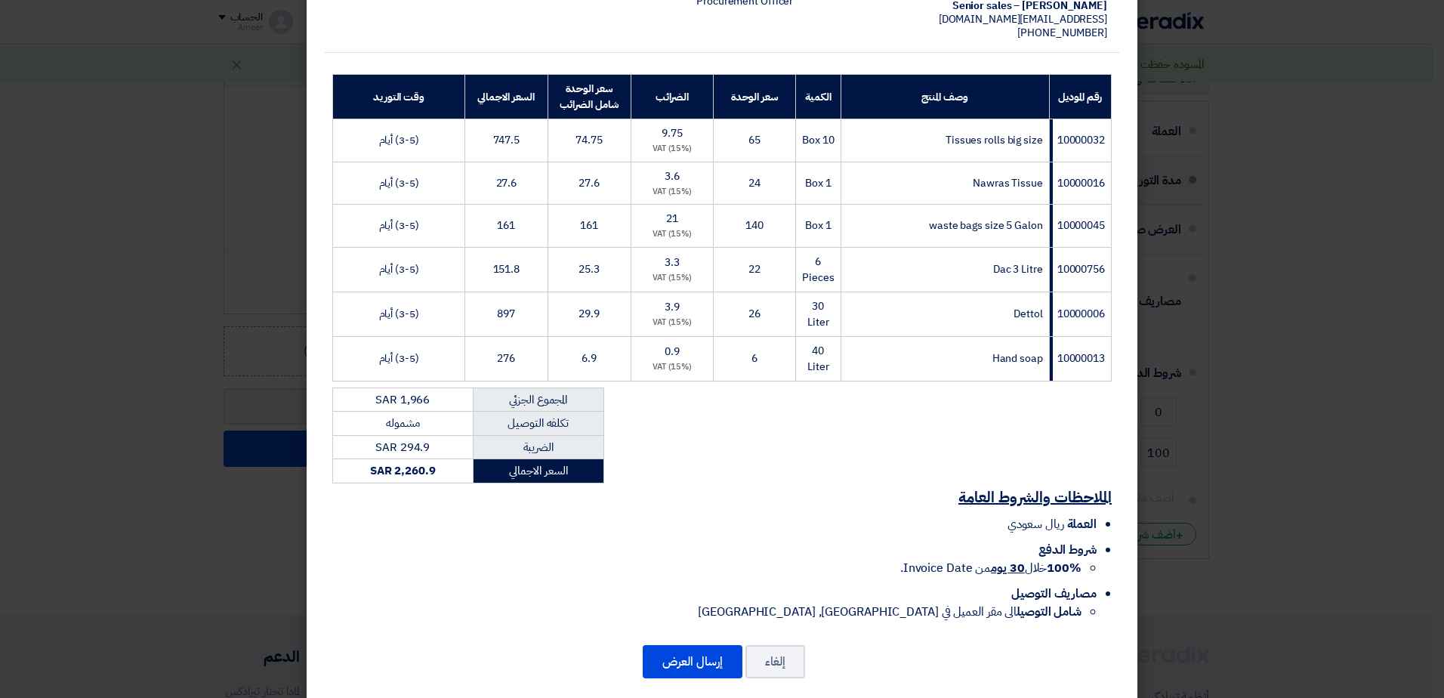
scroll to position [221, 0]
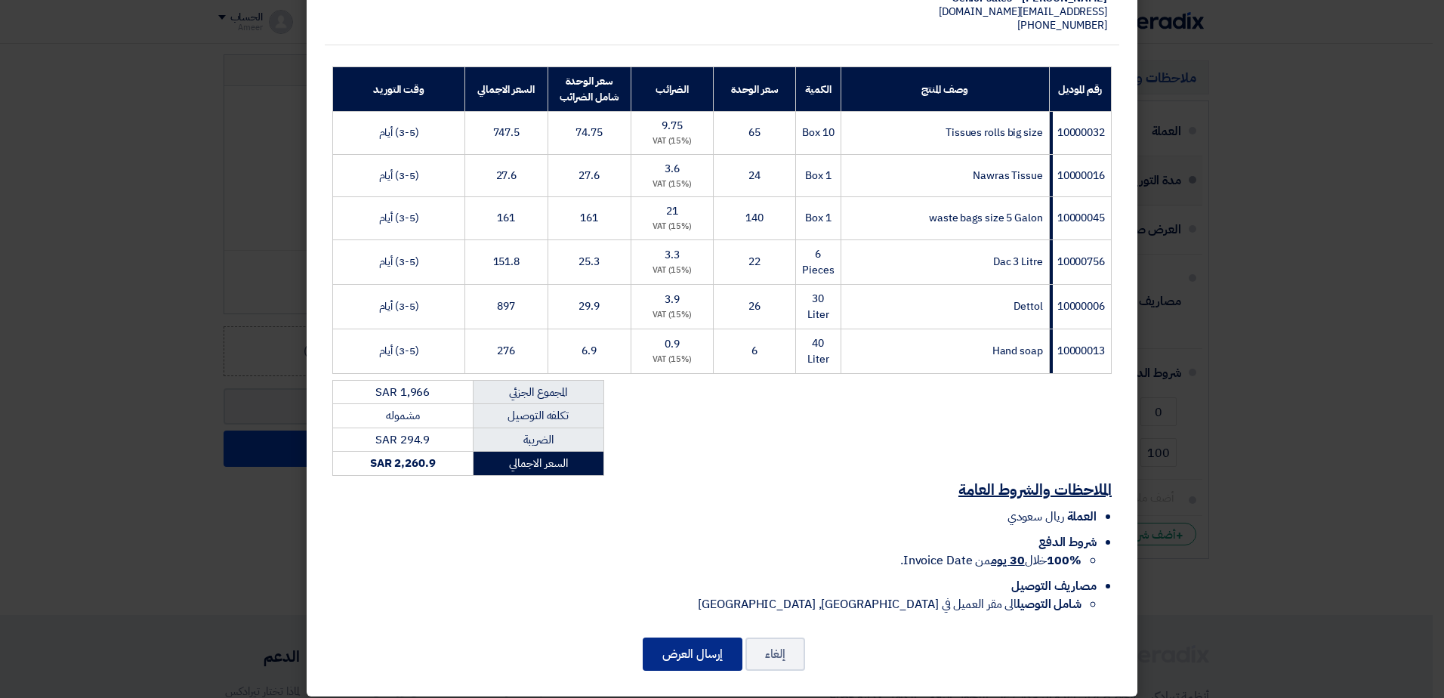
click at [701, 646] on button "إرسال العرض" at bounding box center [693, 654] width 100 height 33
